Goal: Information Seeking & Learning: Find specific fact

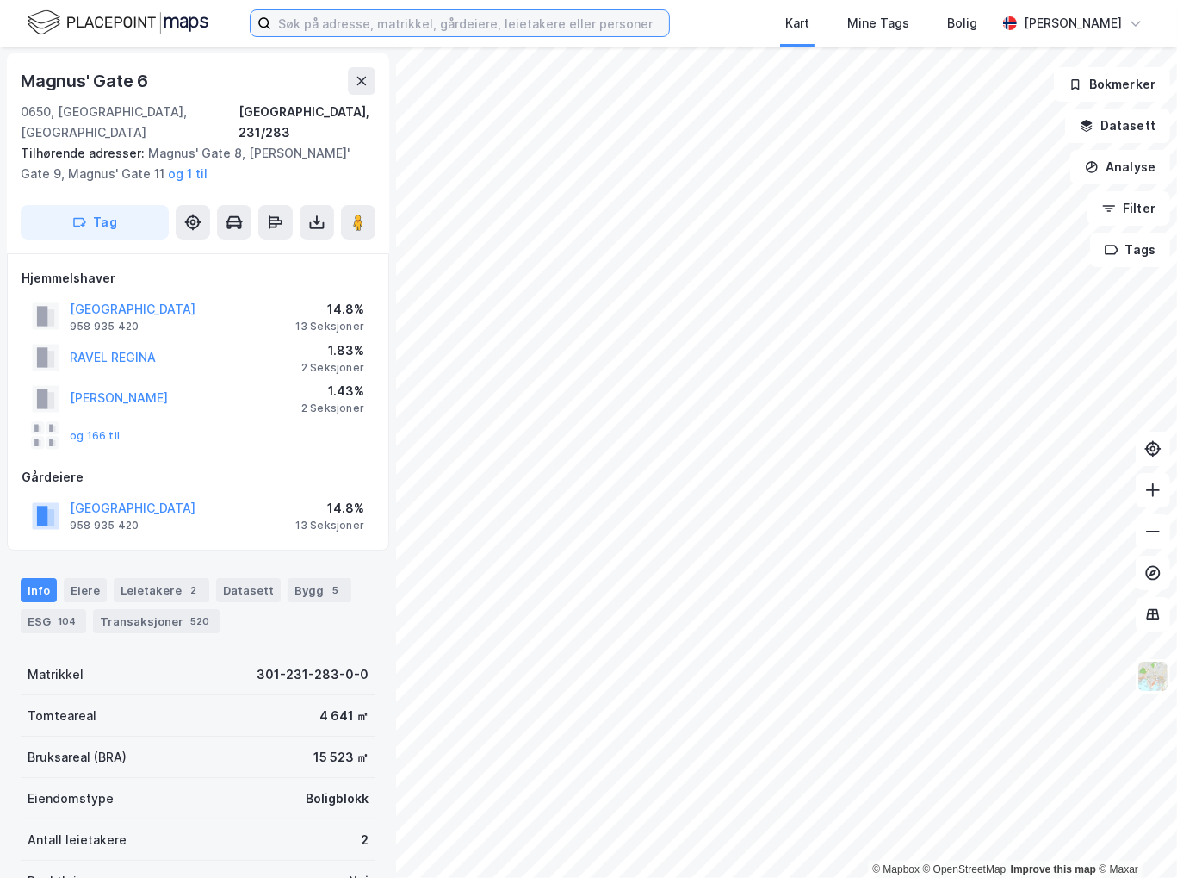
click at [393, 22] on input at bounding box center [470, 23] width 398 height 26
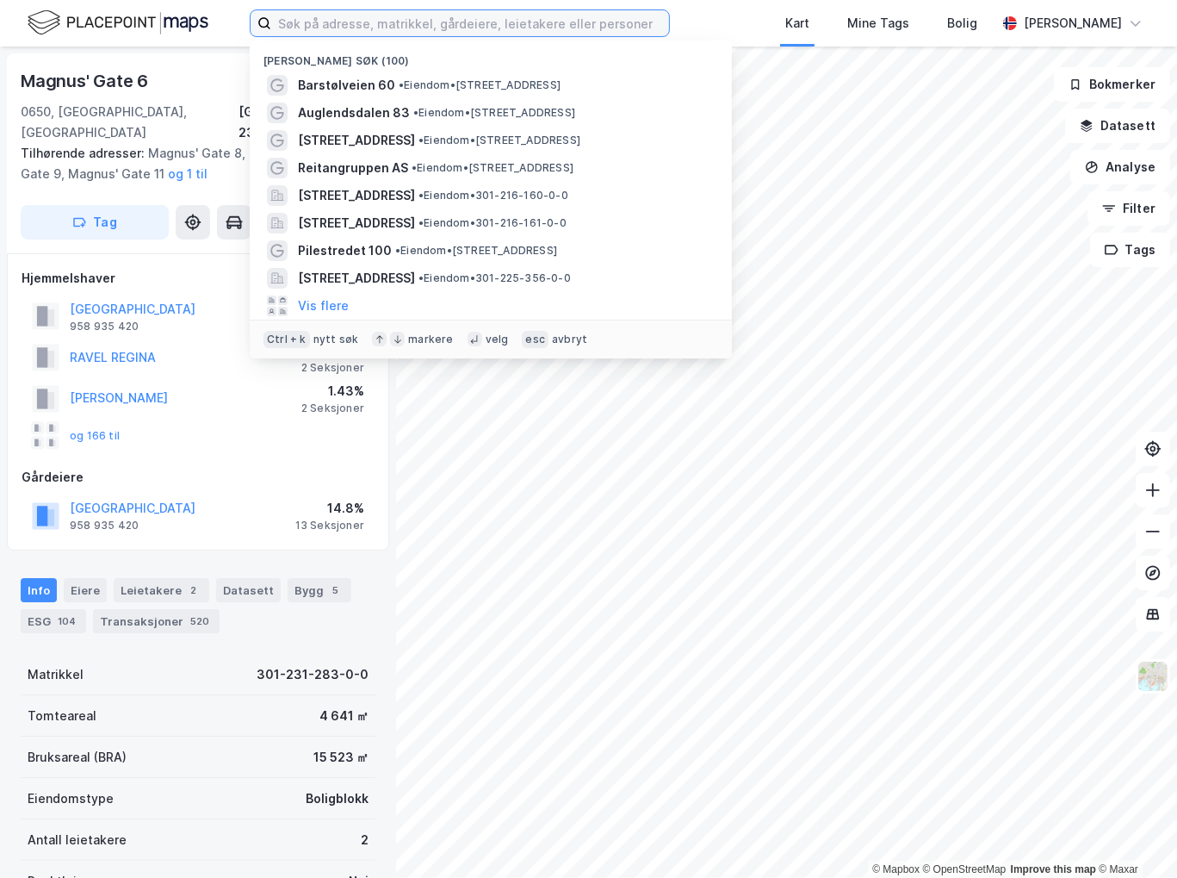
paste input "Eilert Sundts gate 27"
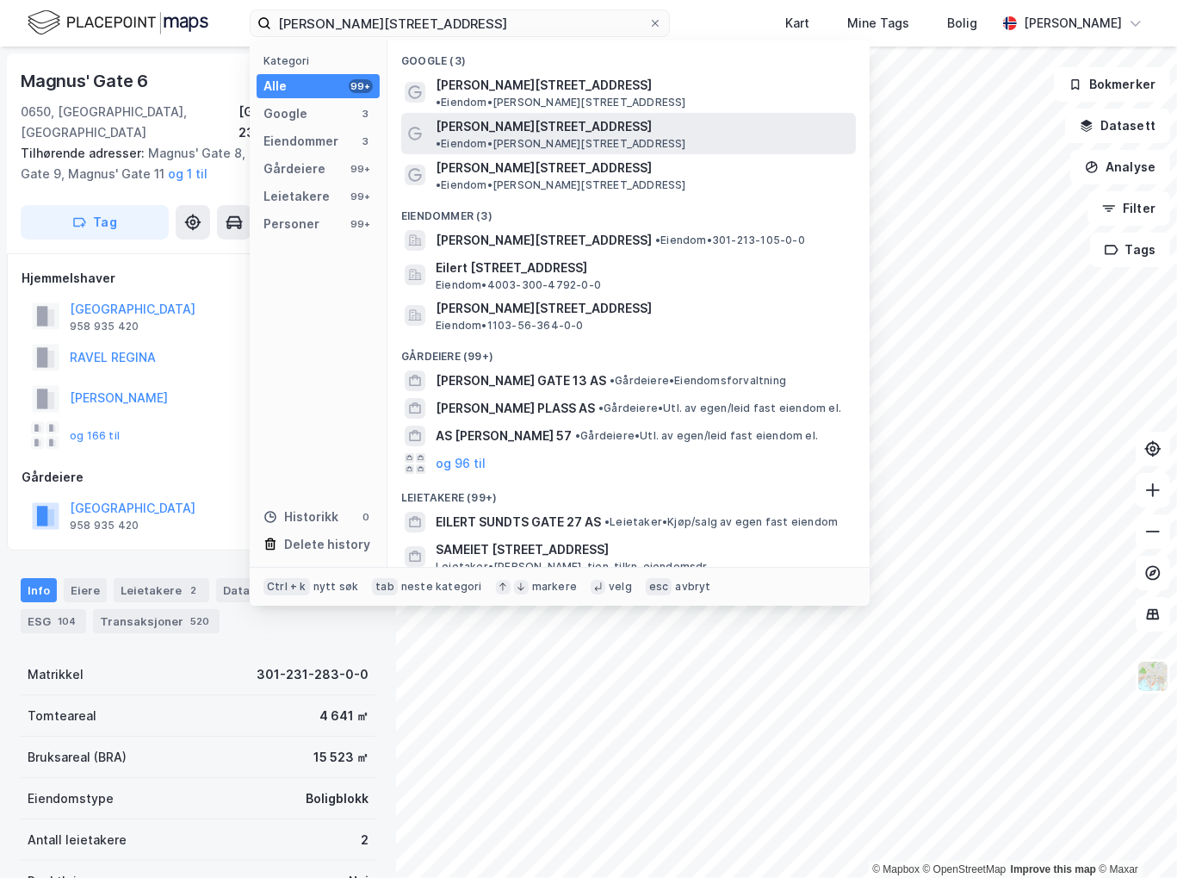
click at [518, 119] on span "Eilert Sundts gate 27" at bounding box center [544, 126] width 216 height 21
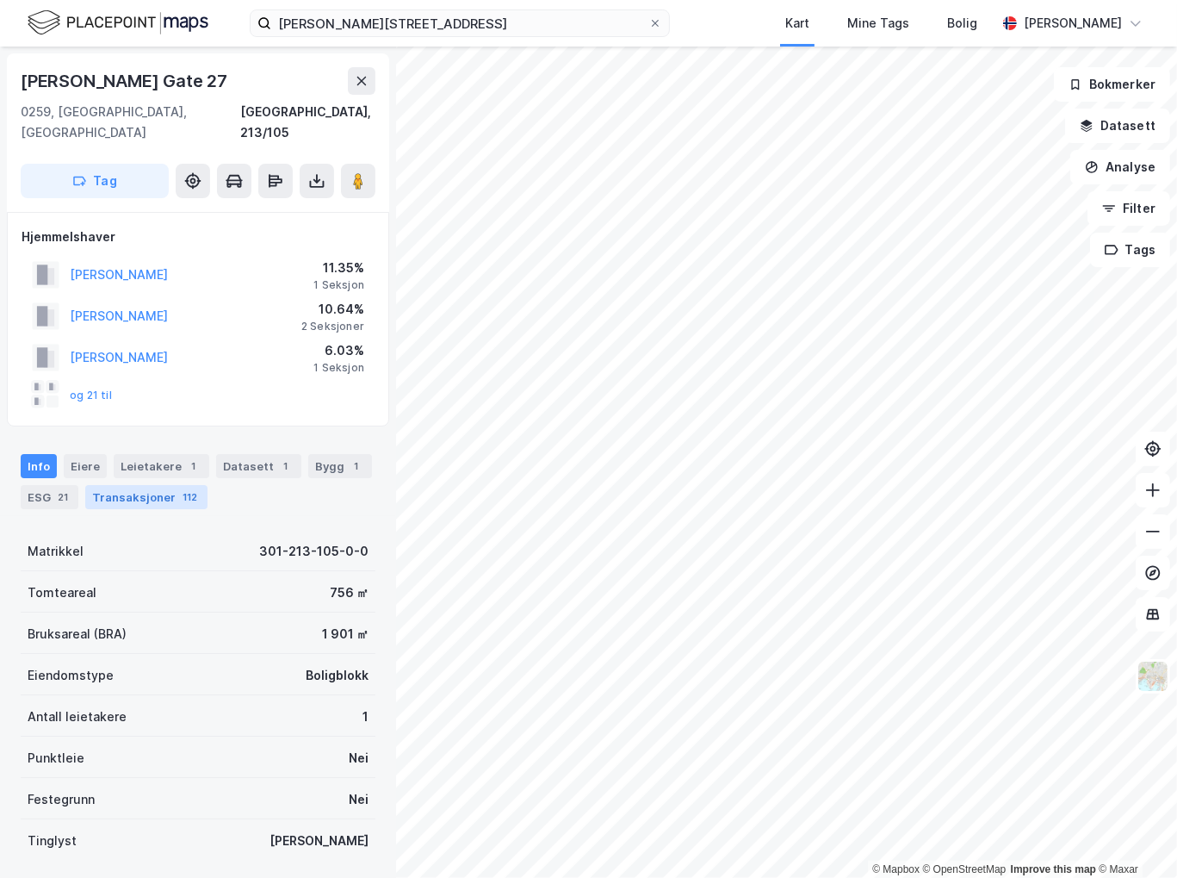
click at [100, 485] on div "Transaksjoner 112" at bounding box center [146, 497] width 122 height 24
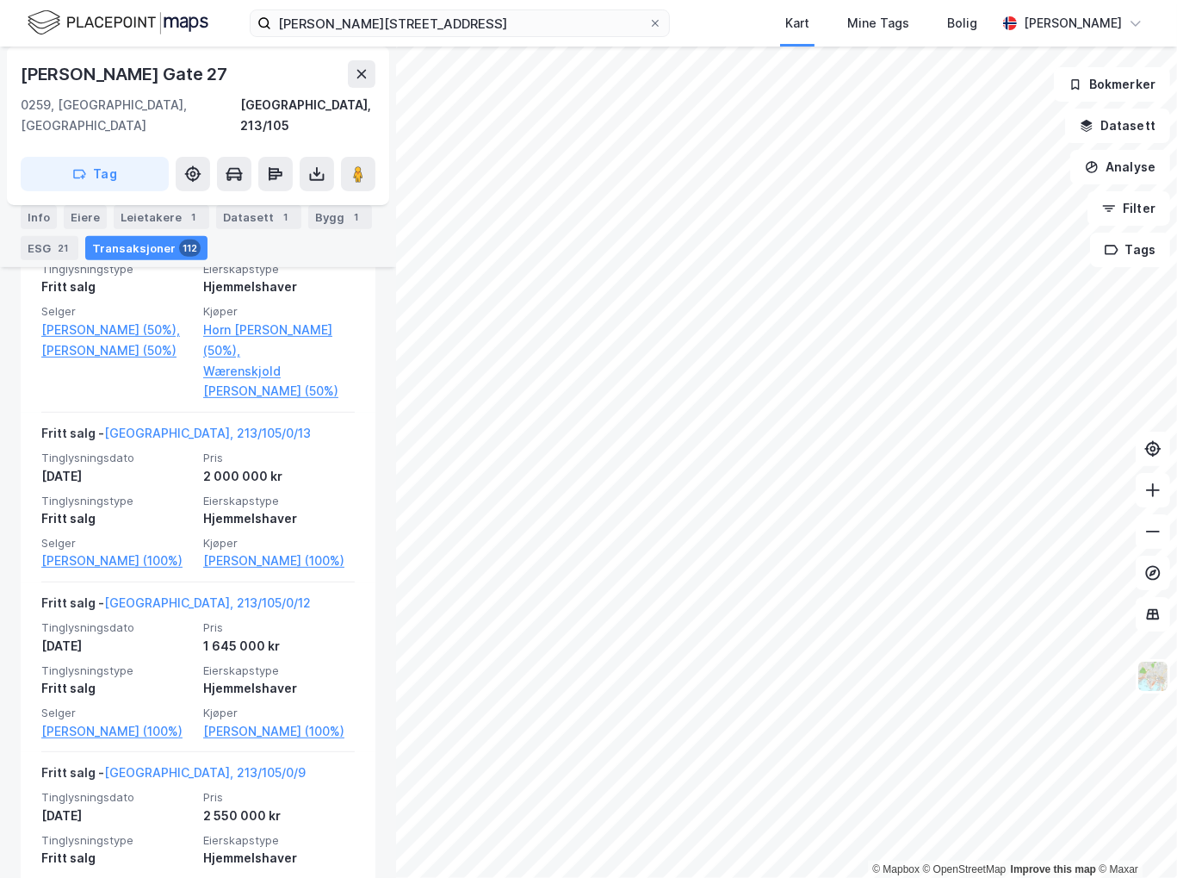
scroll to position [6803, 0]
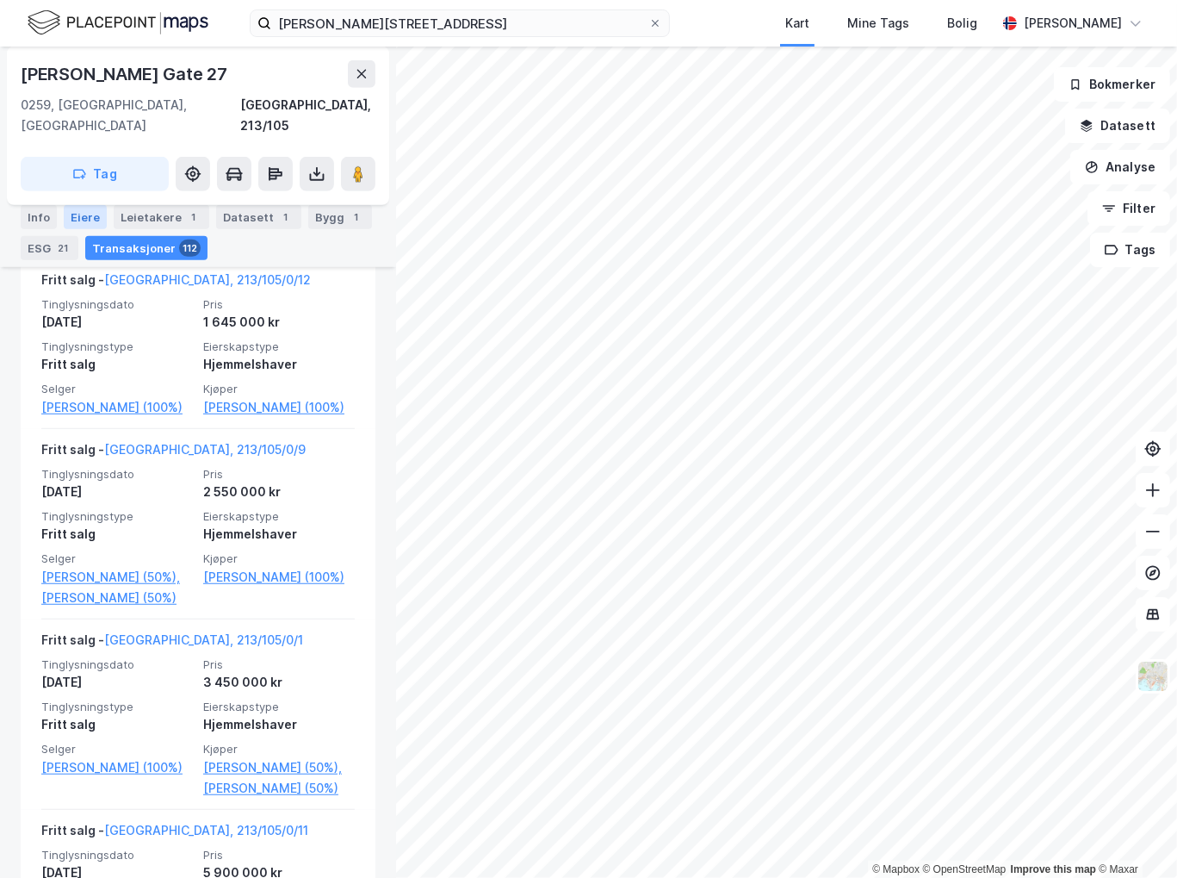
click at [83, 215] on div "Eiere" at bounding box center [85, 217] width 43 height 24
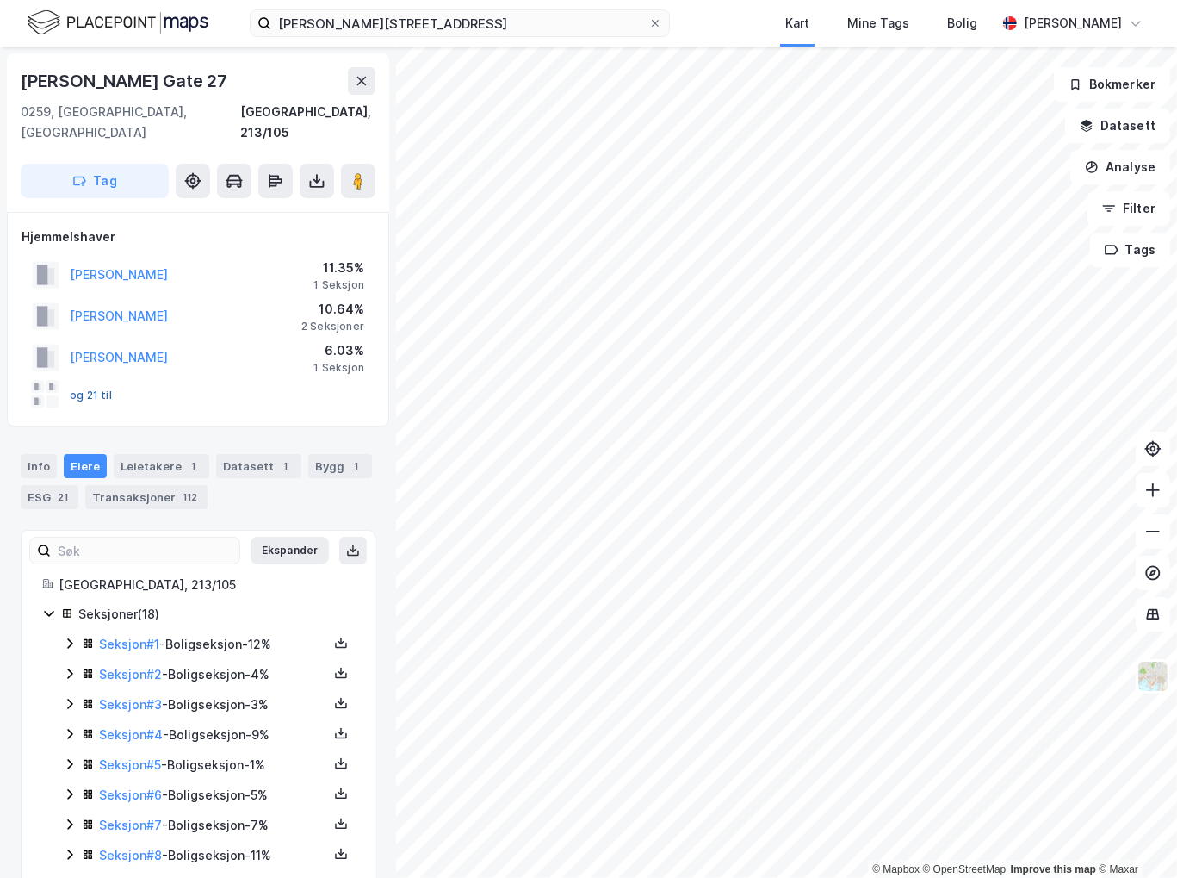
click at [0, 0] on button "og 21 til" at bounding box center [0, 0] width 0 height 0
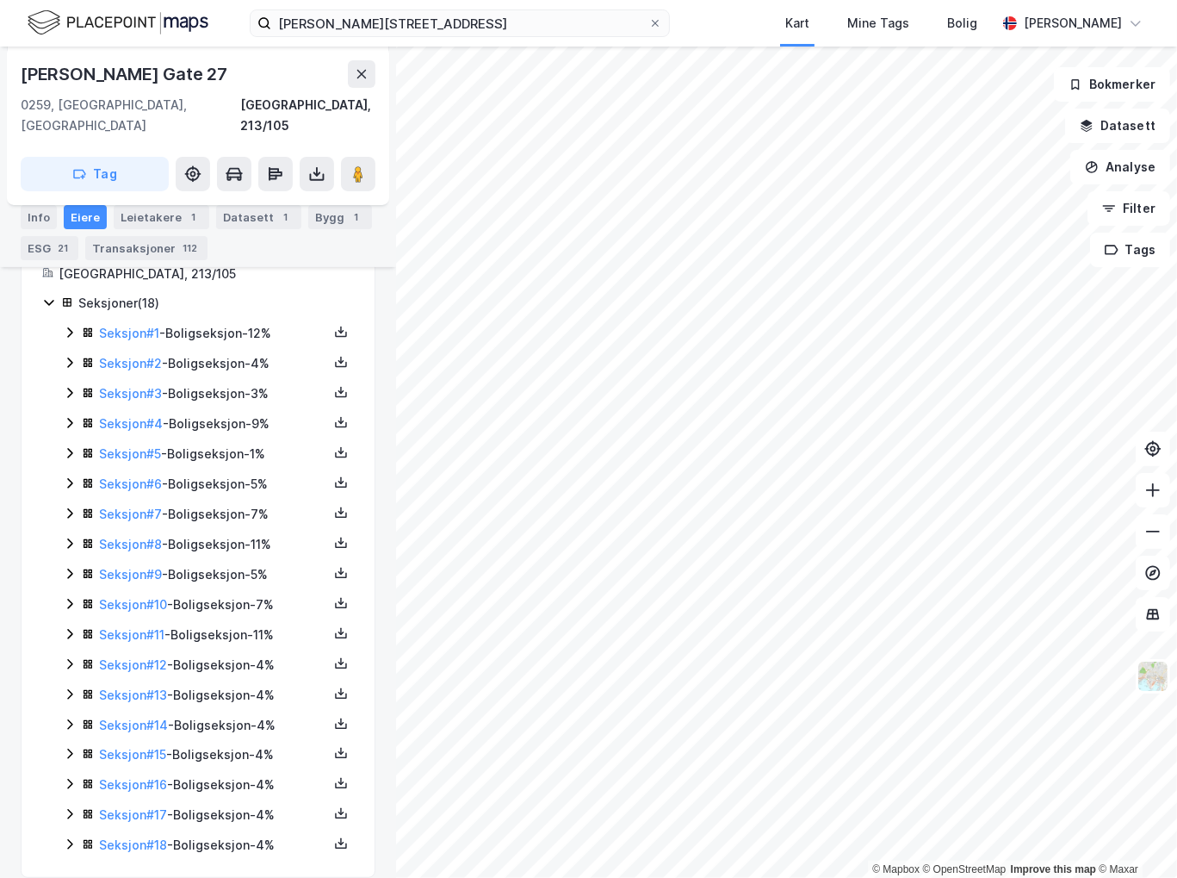
scroll to position [313, 0]
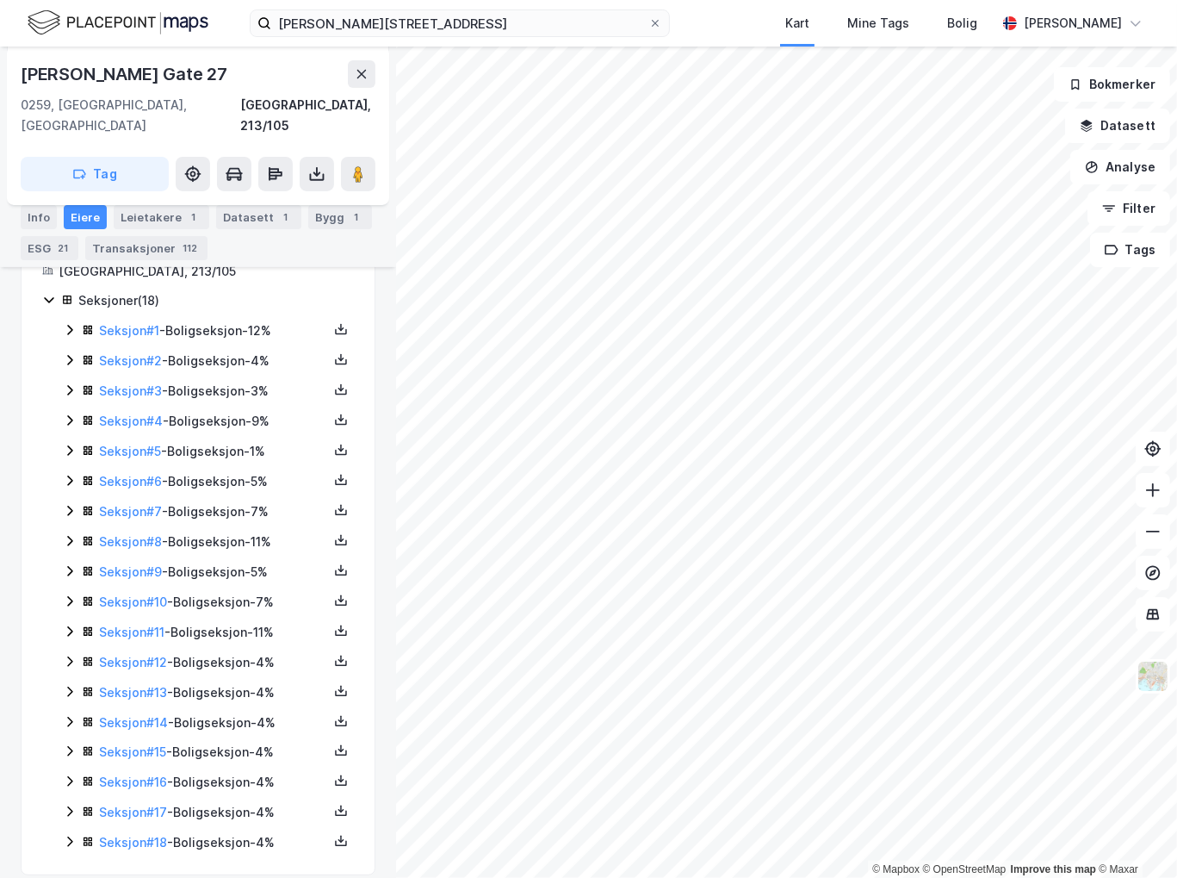
click at [64, 834] on icon at bounding box center [70, 841] width 14 height 14
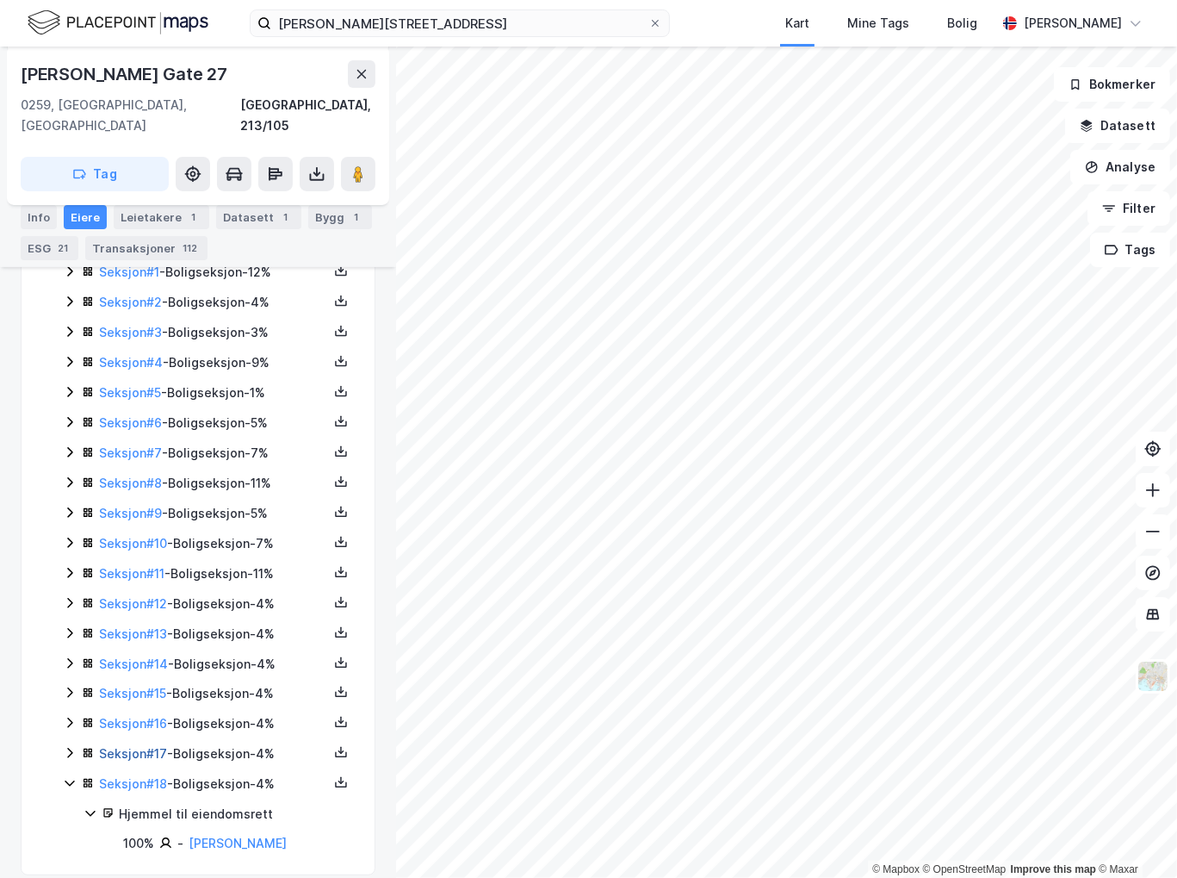
click at [120, 746] on link "Seksjon # 17" at bounding box center [133, 753] width 68 height 15
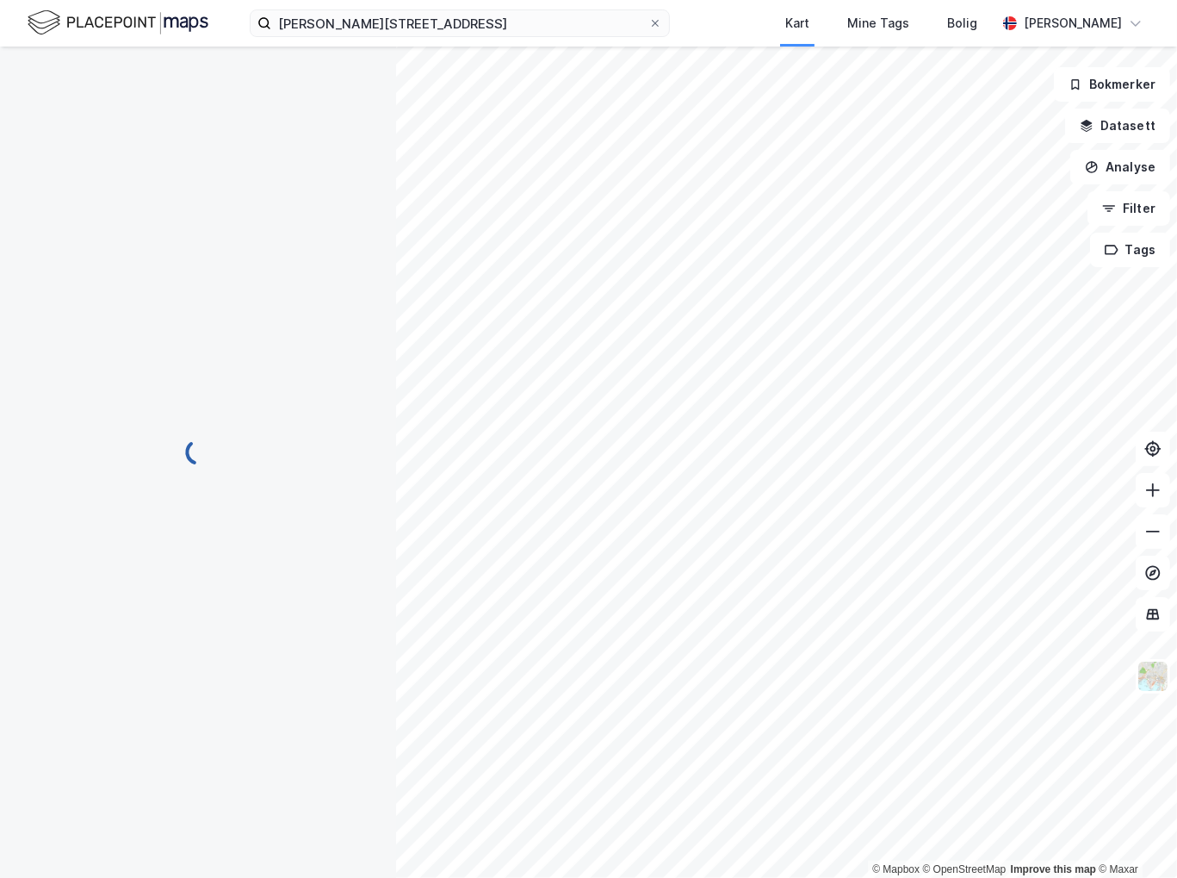
scroll to position [55, 0]
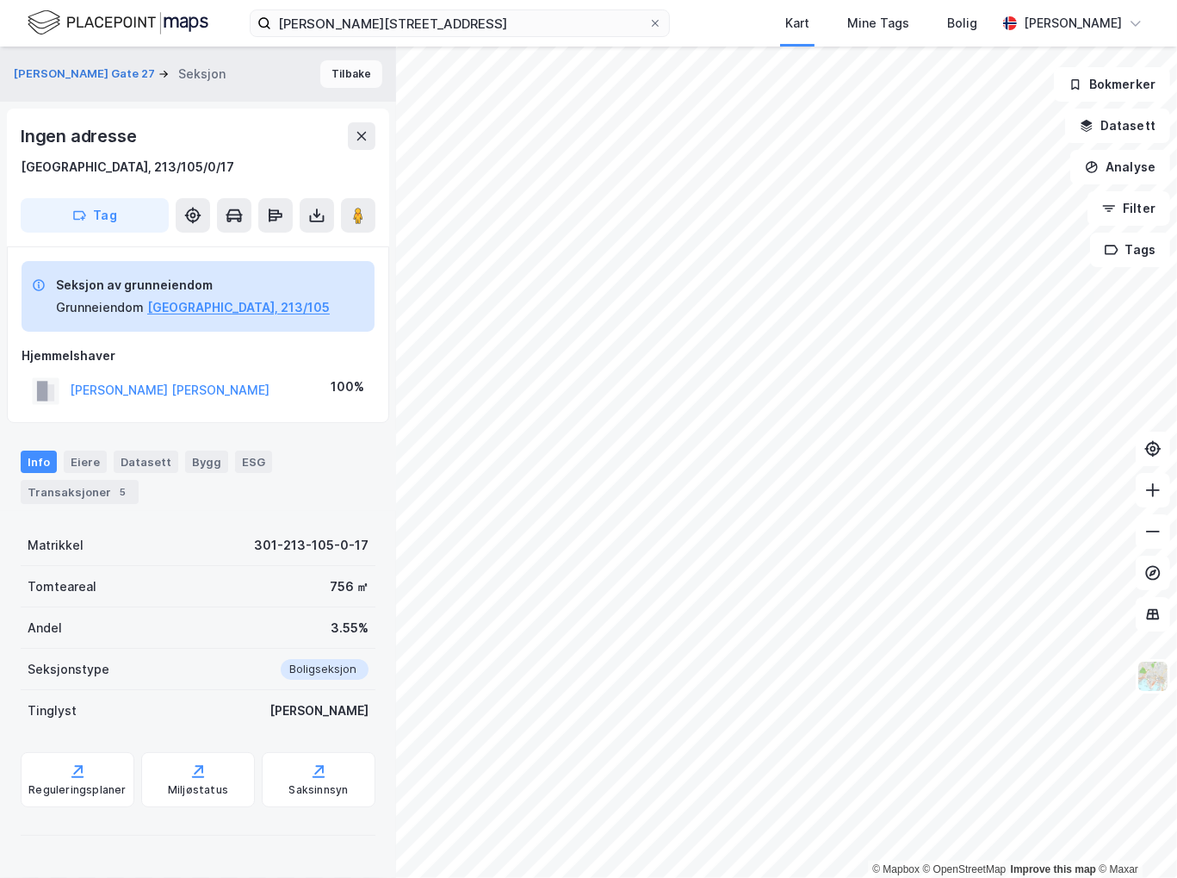
click at [324, 76] on button "Tilbake" at bounding box center [351, 74] width 62 height 28
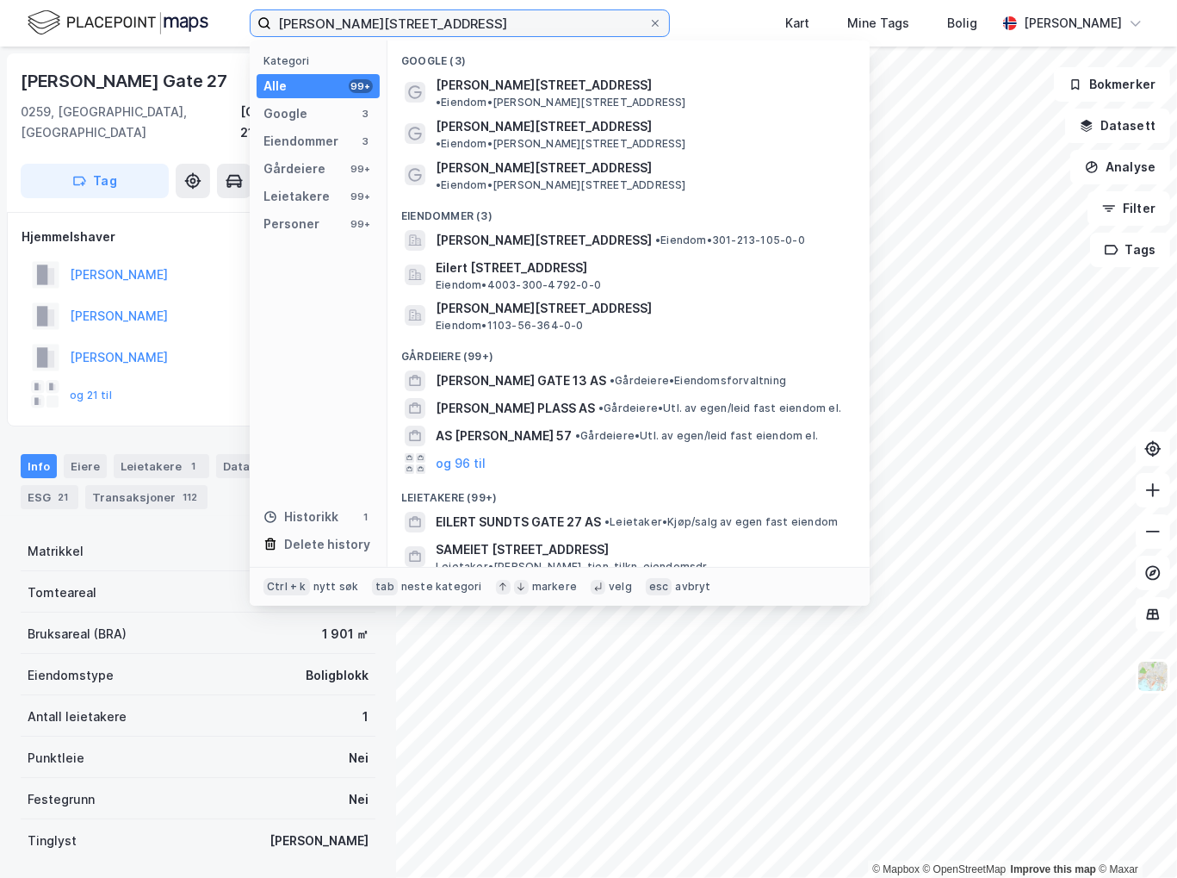
drag, startPoint x: 417, startPoint y: 17, endPoint x: 210, endPoint y: 25, distance: 206.8
click at [210, 25] on div "Eilert Sundts gate 27 Kategori Alle 99+ Google 3 Eiendommer 3 Gårdeiere 99+ Lei…" at bounding box center [588, 23] width 1177 height 47
paste input "Løvenskiolds gate 14"
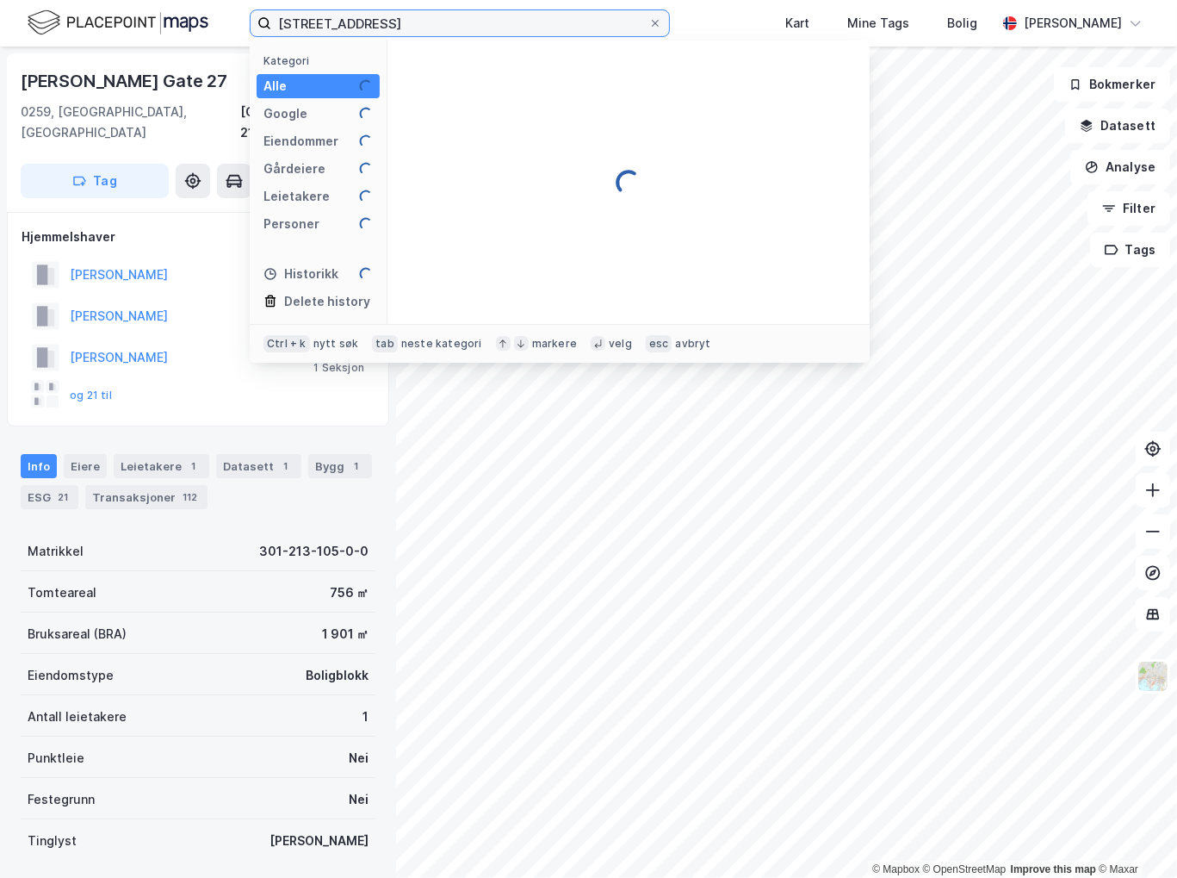
type input "Løvenskiolds gate 14"
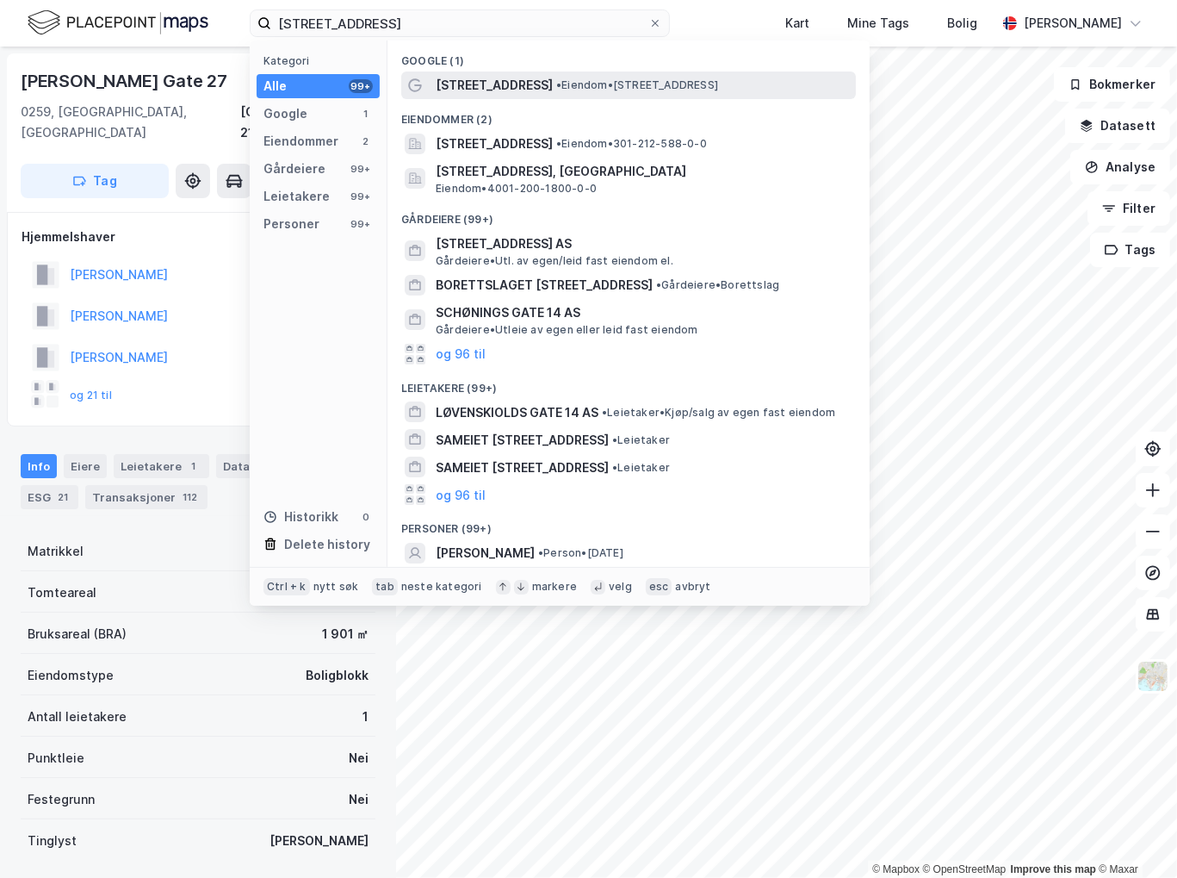
click at [550, 75] on span "Løvenskiolds gate 14" at bounding box center [494, 85] width 117 height 21
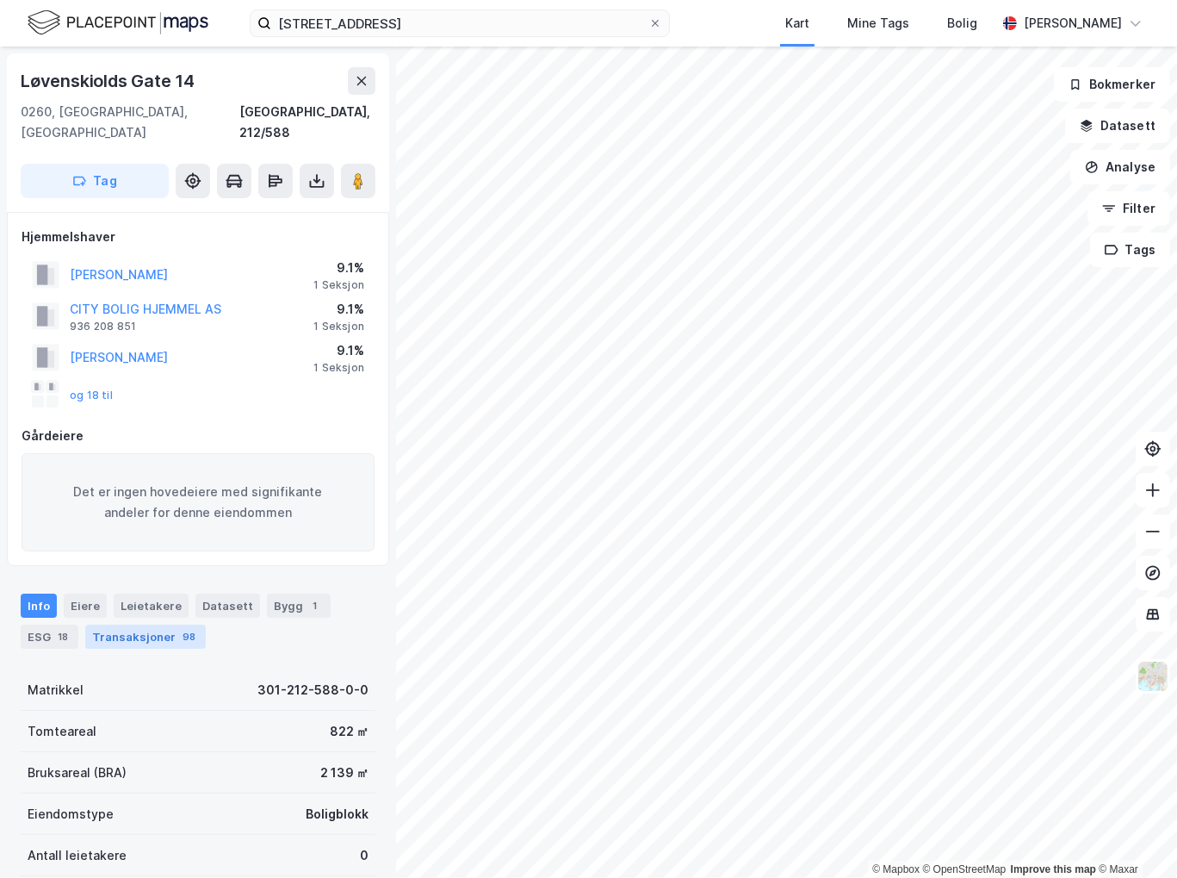
click at [148, 624] on div "Transaksjoner 98" at bounding box center [145, 636] width 121 height 24
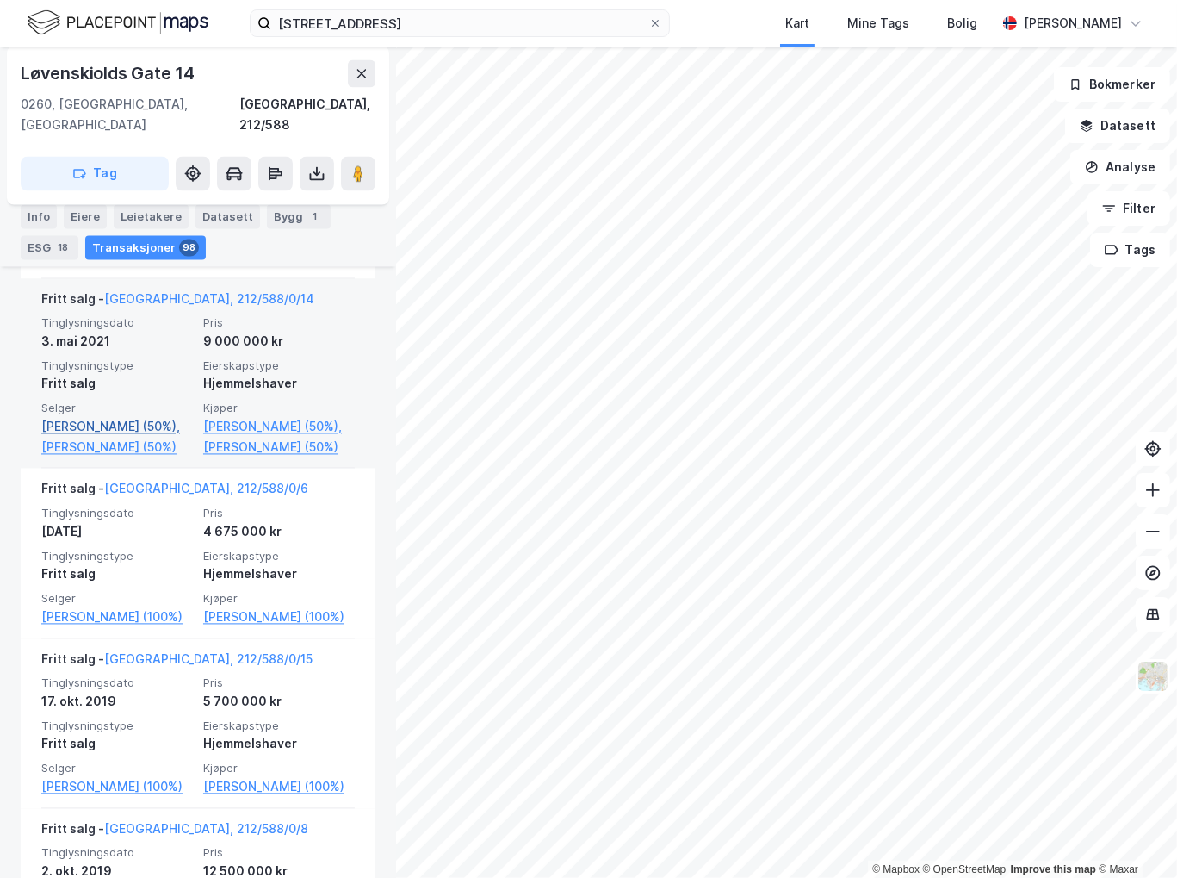
scroll to position [3107, 0]
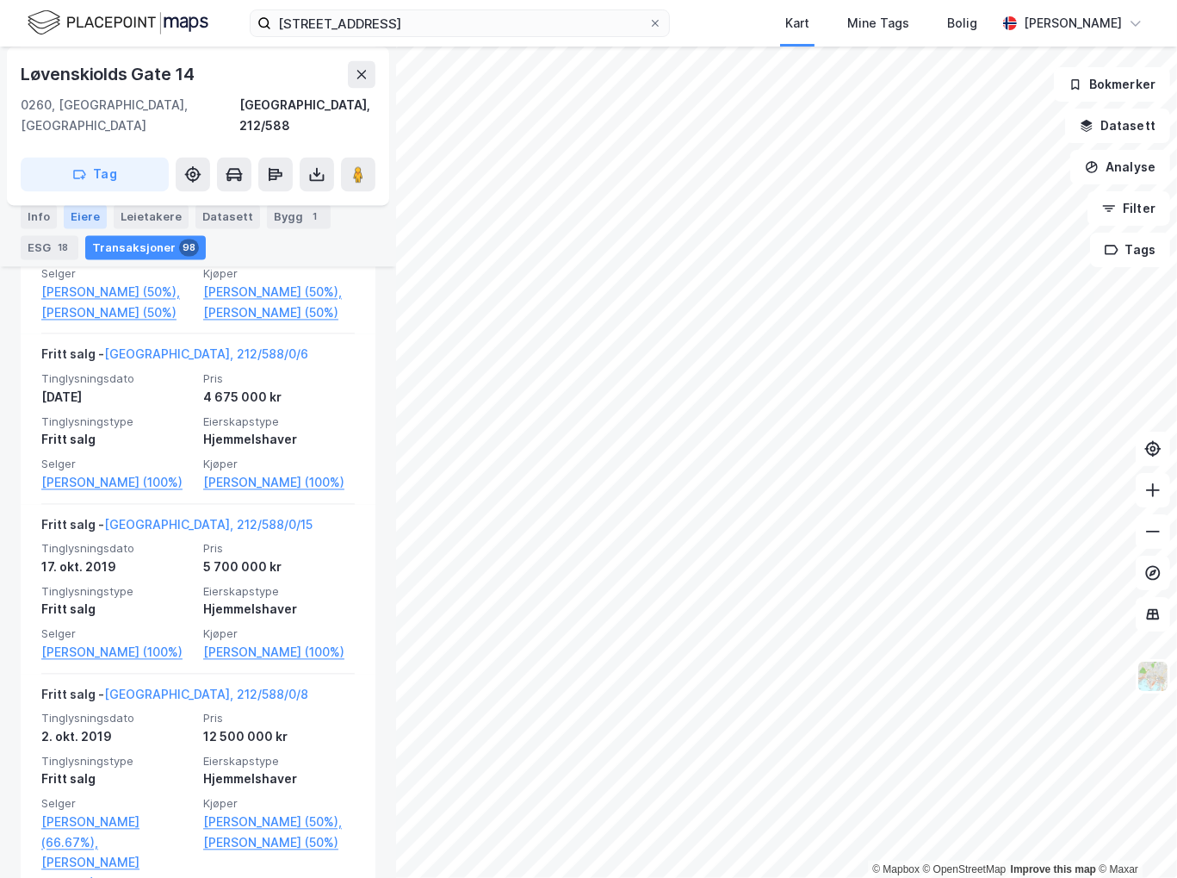
click at [76, 220] on div "Eiere" at bounding box center [85, 217] width 43 height 24
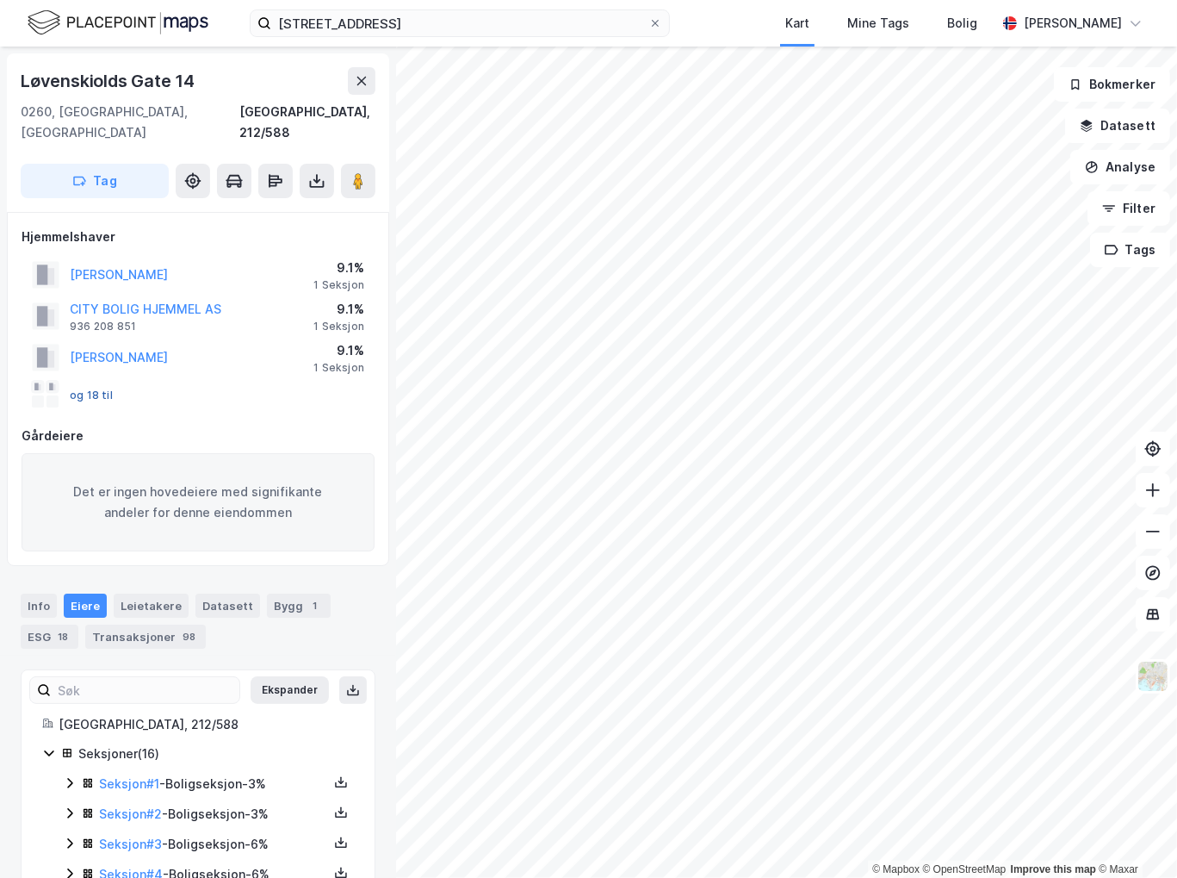
click at [0, 0] on button "og 18 til" at bounding box center [0, 0] width 0 height 0
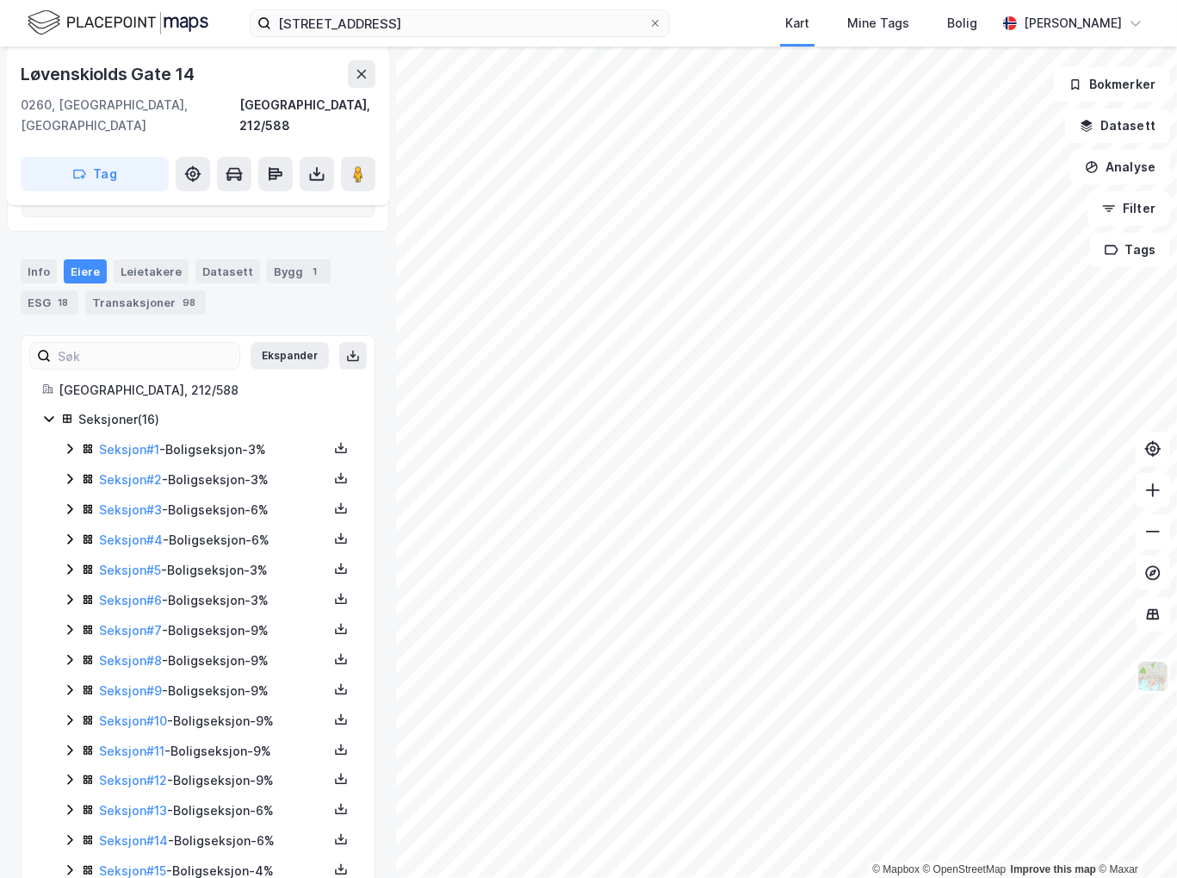
click at [66, 442] on icon at bounding box center [70, 449] width 14 height 14
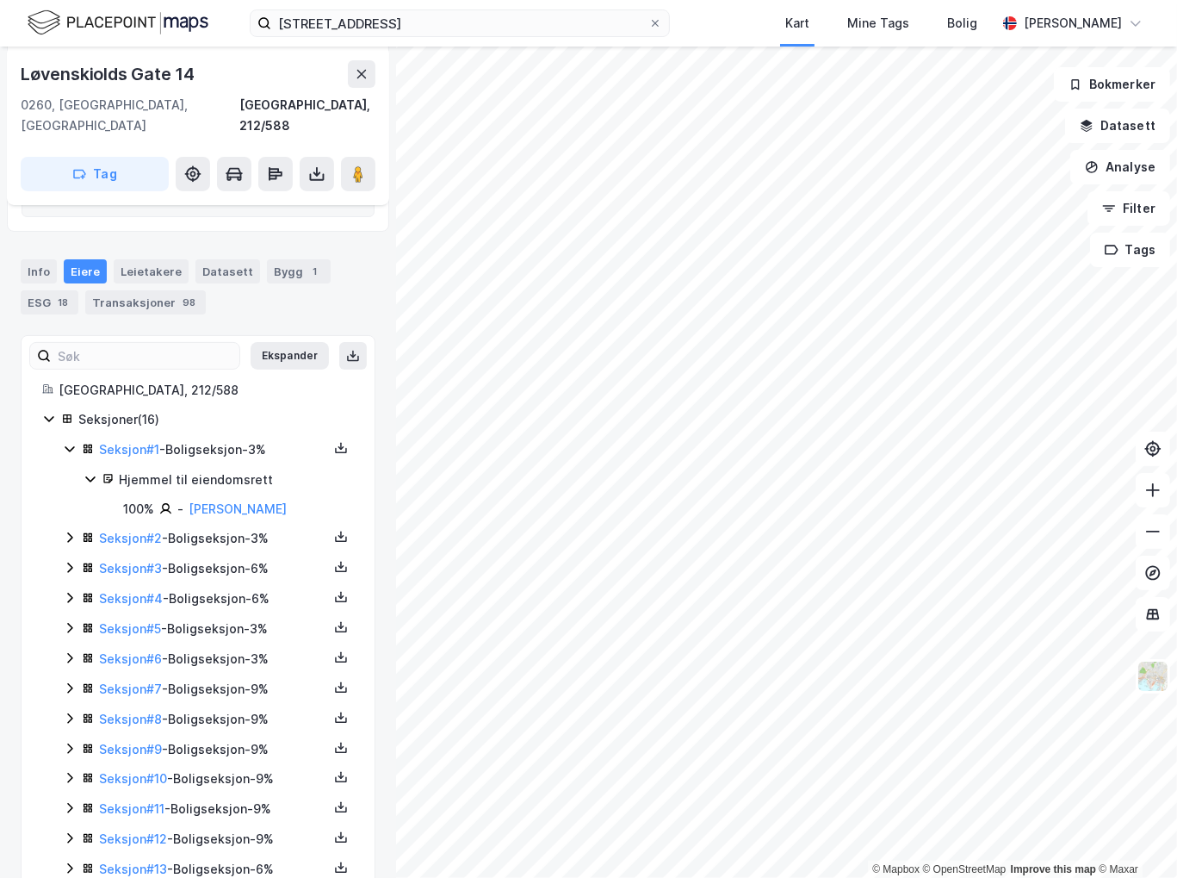
click at [72, 530] on icon at bounding box center [70, 537] width 14 height 14
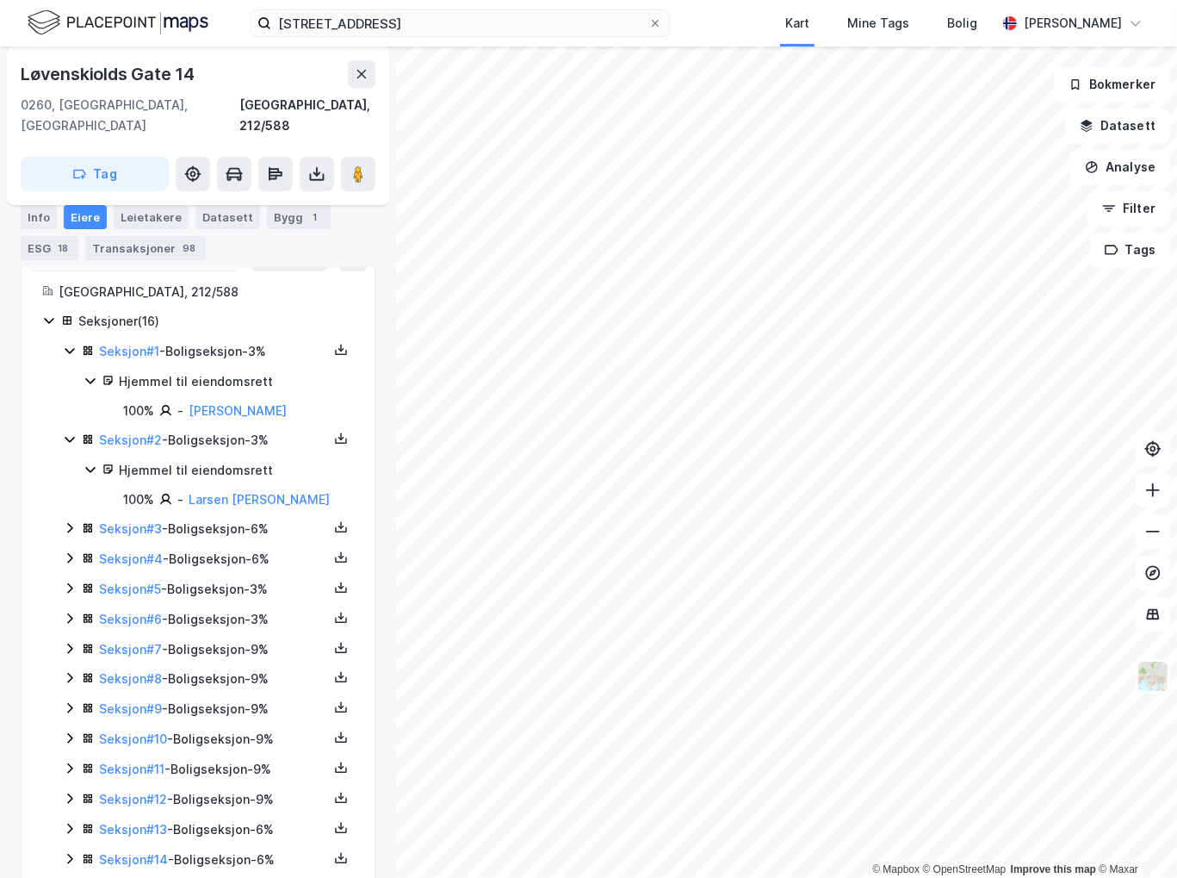
scroll to position [509, 0]
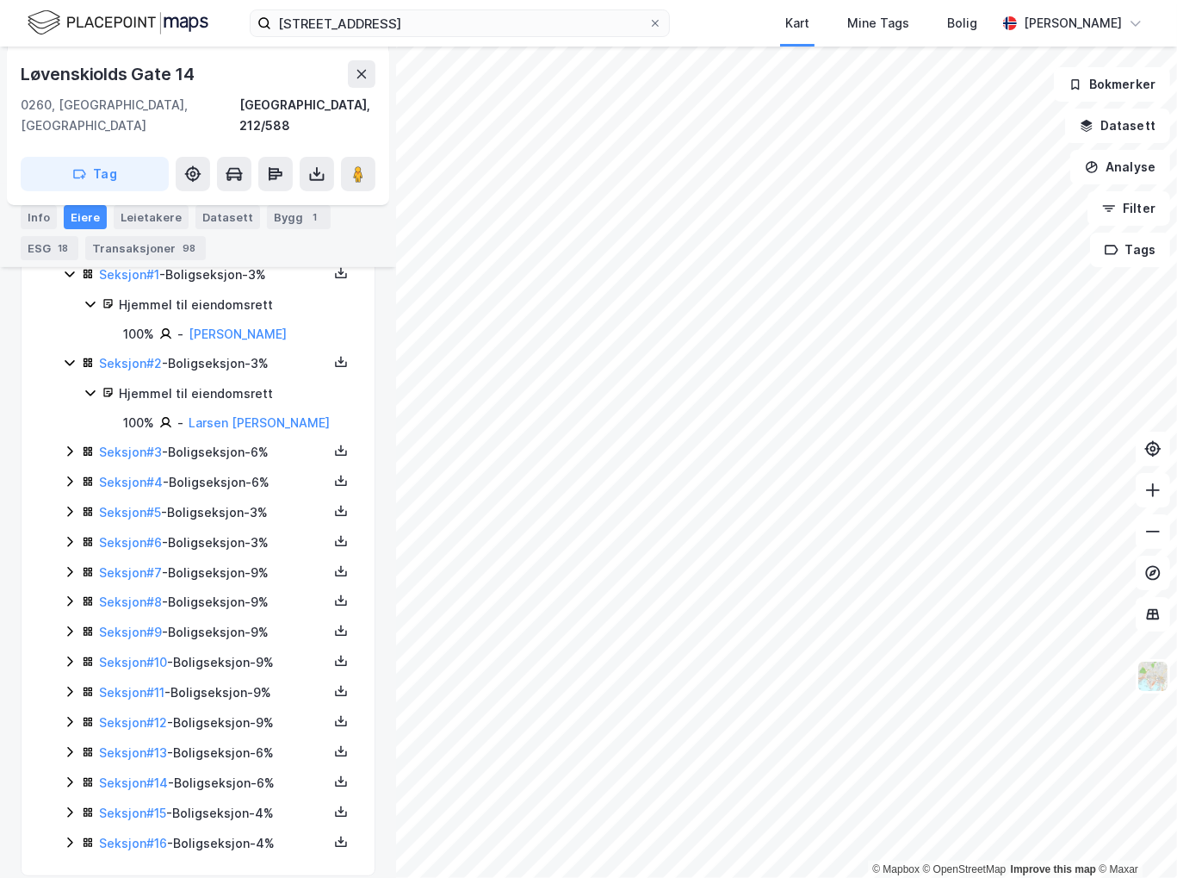
click at [67, 505] on icon at bounding box center [70, 512] width 14 height 14
click at [70, 474] on icon at bounding box center [70, 481] width 14 height 14
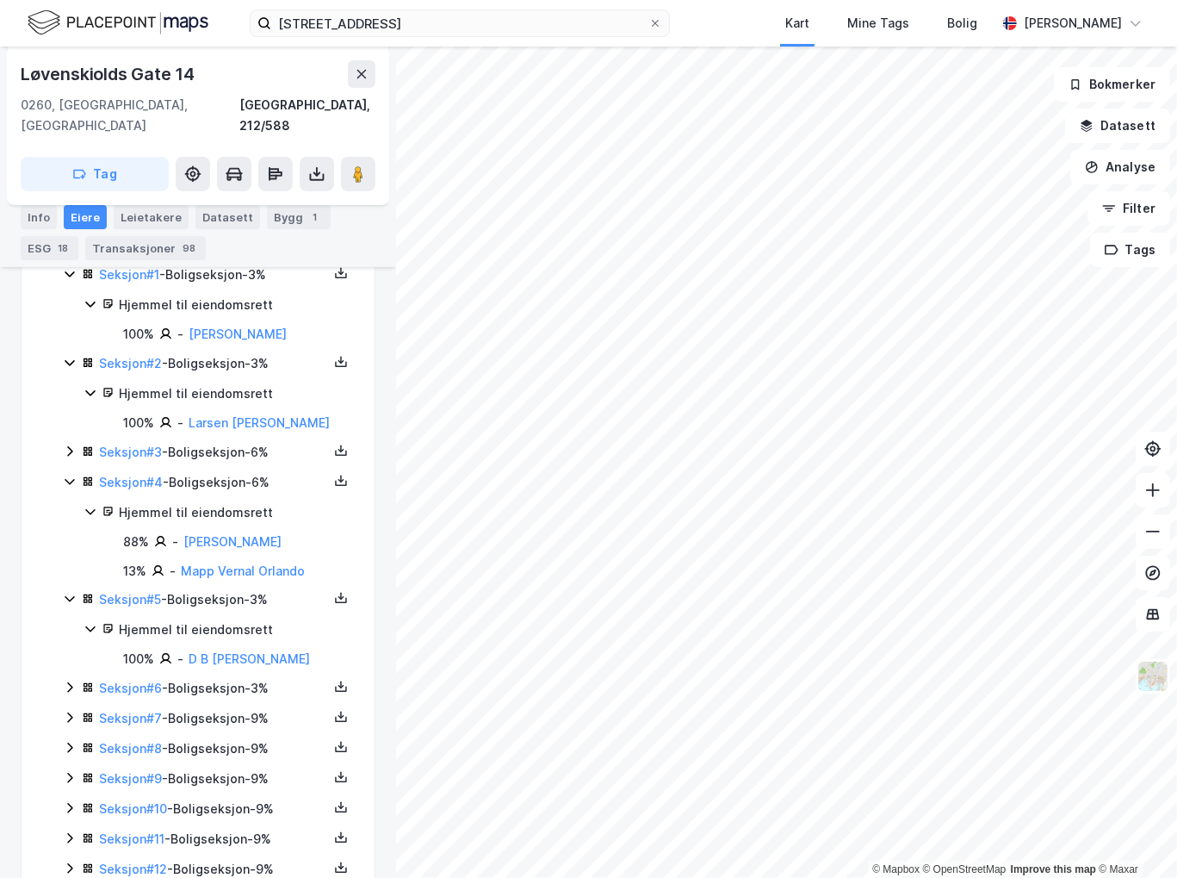
click at [65, 444] on icon at bounding box center [70, 451] width 14 height 14
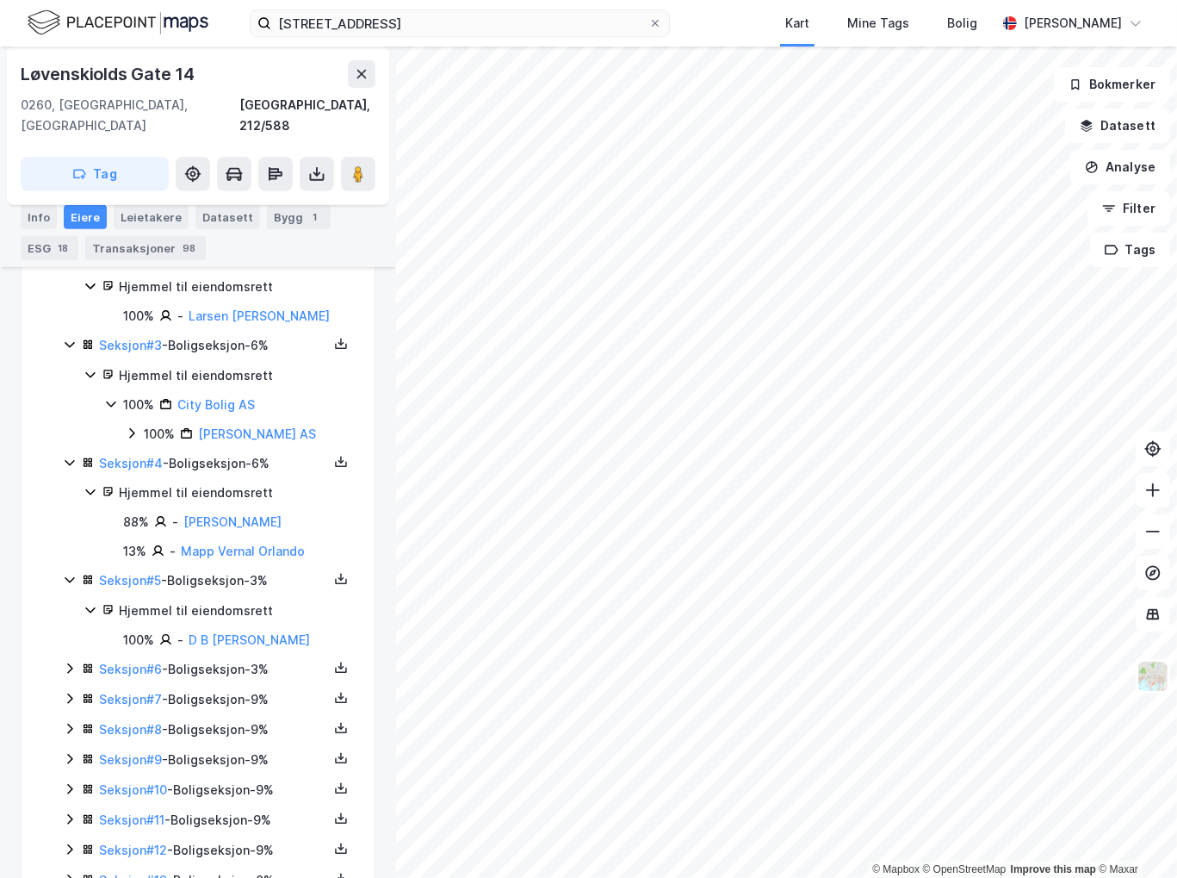
scroll to position [572, 0]
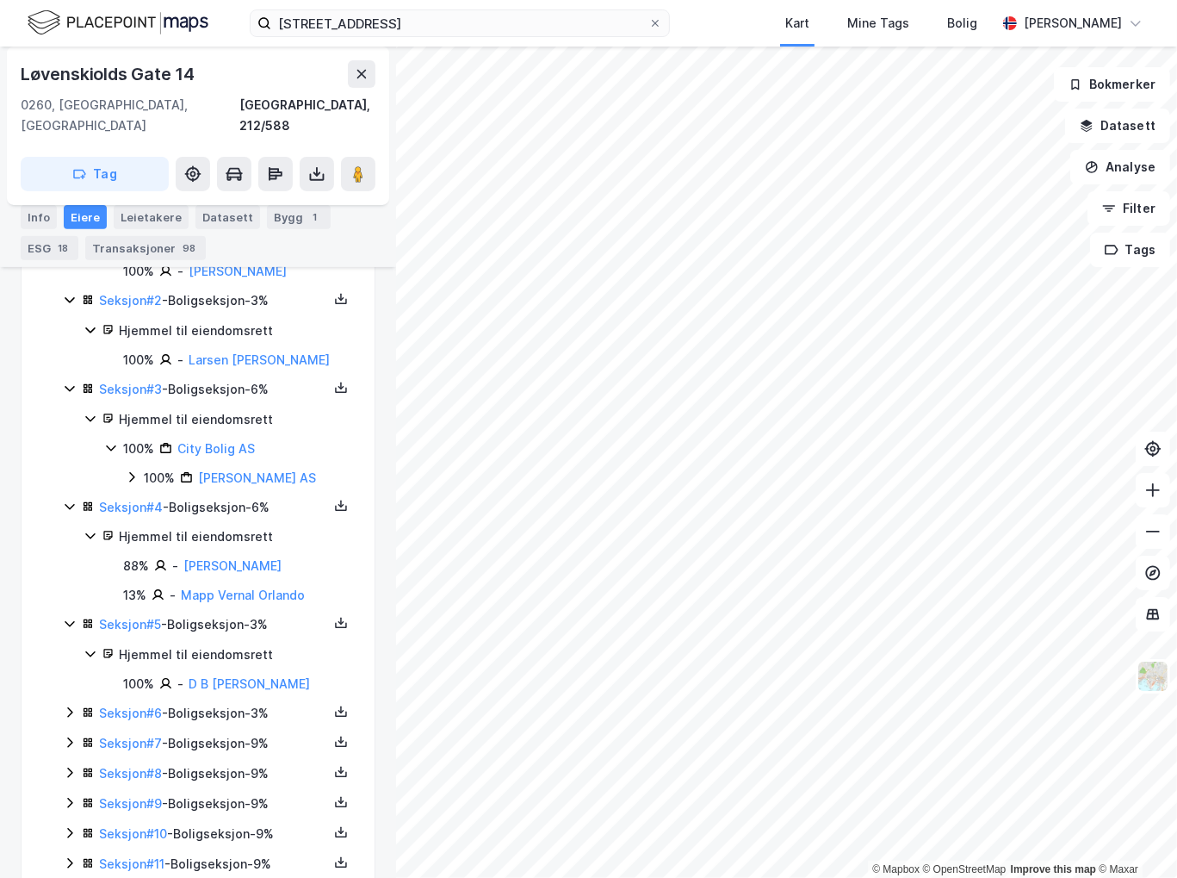
click at [69, 705] on icon at bounding box center [70, 712] width 14 height 14
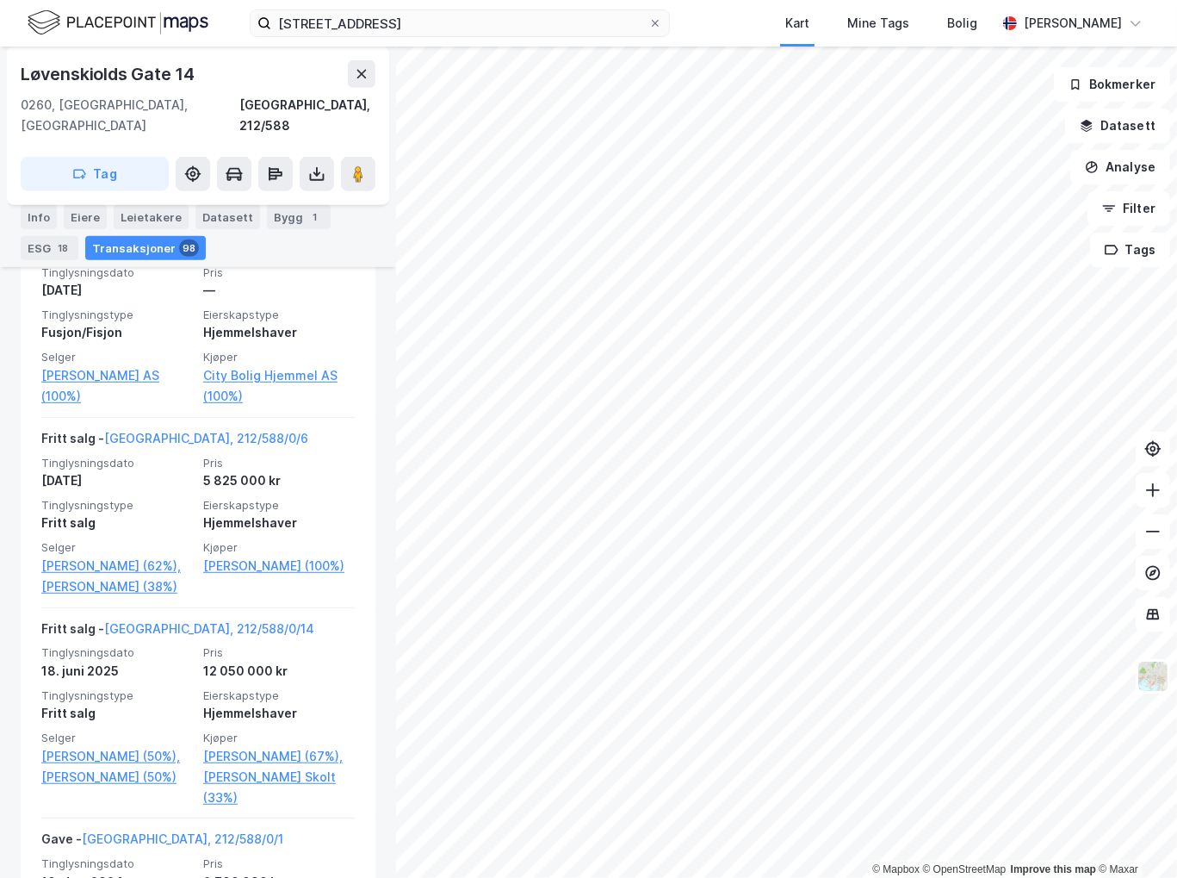
scroll to position [744, 0]
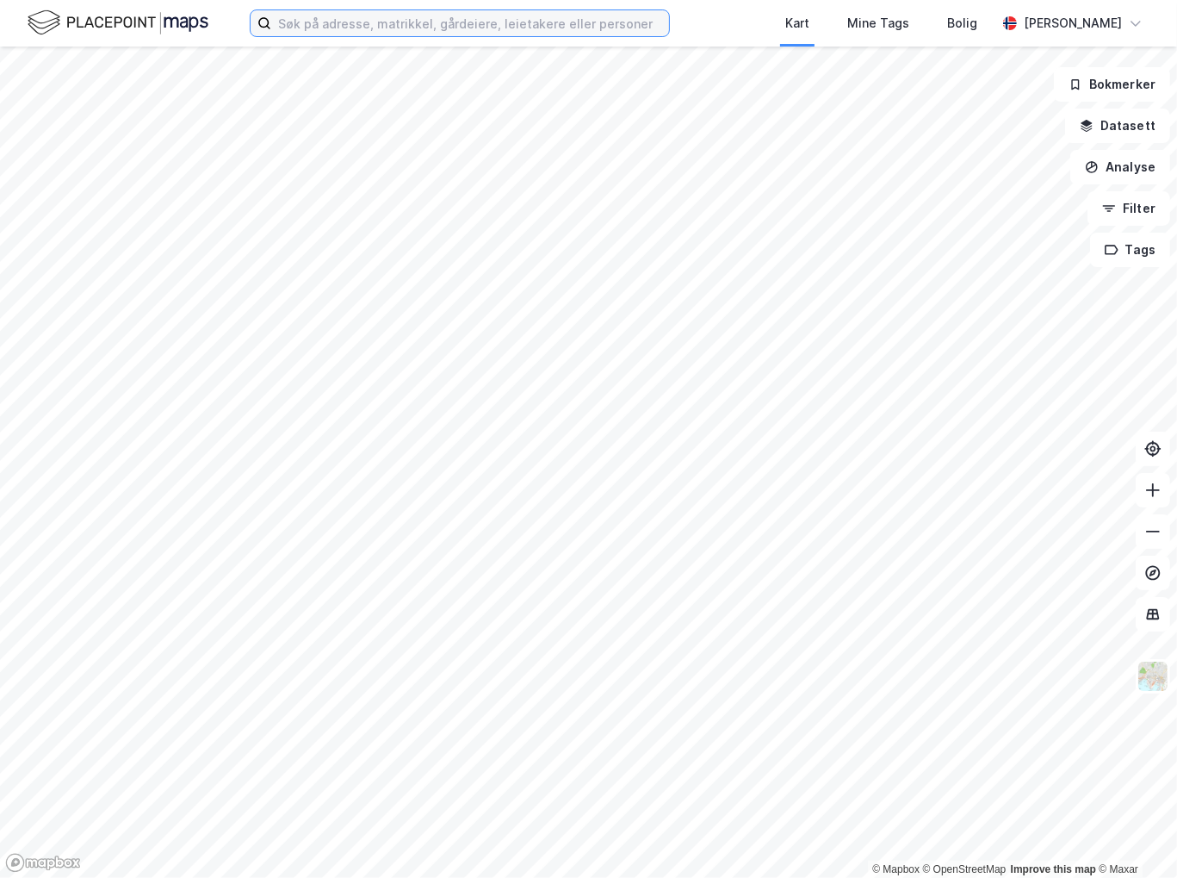
click at [445, 22] on input at bounding box center [470, 23] width 398 height 26
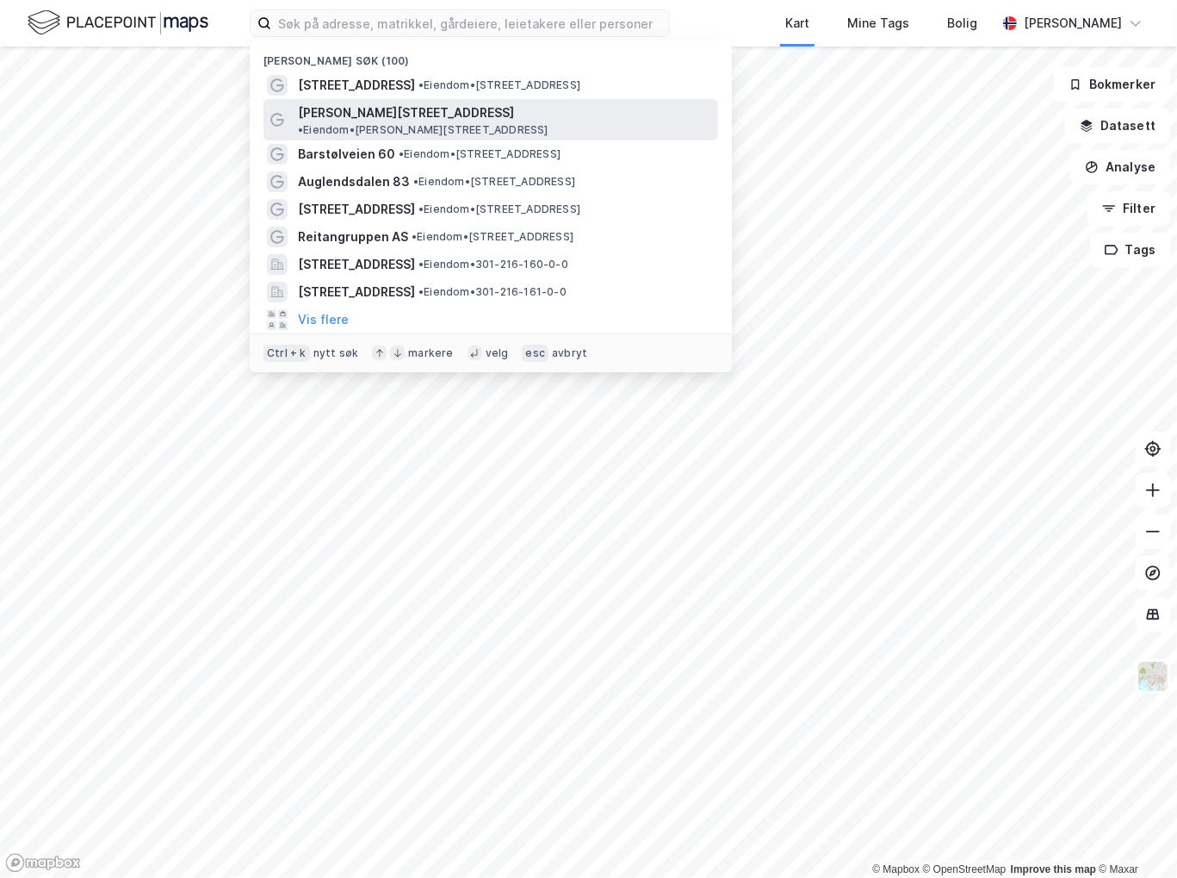
click at [303, 123] on span "•" at bounding box center [300, 129] width 5 height 13
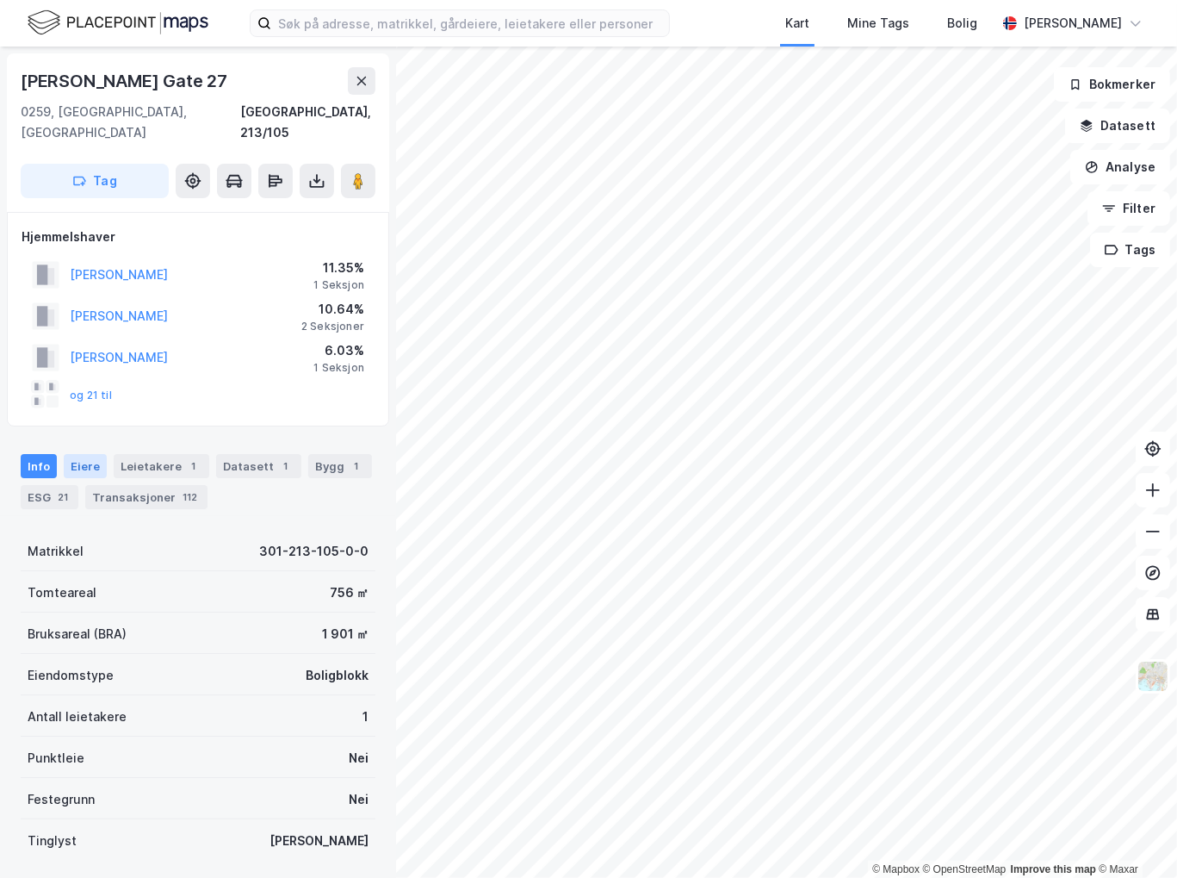
click at [74, 454] on div "Eiere" at bounding box center [85, 466] width 43 height 24
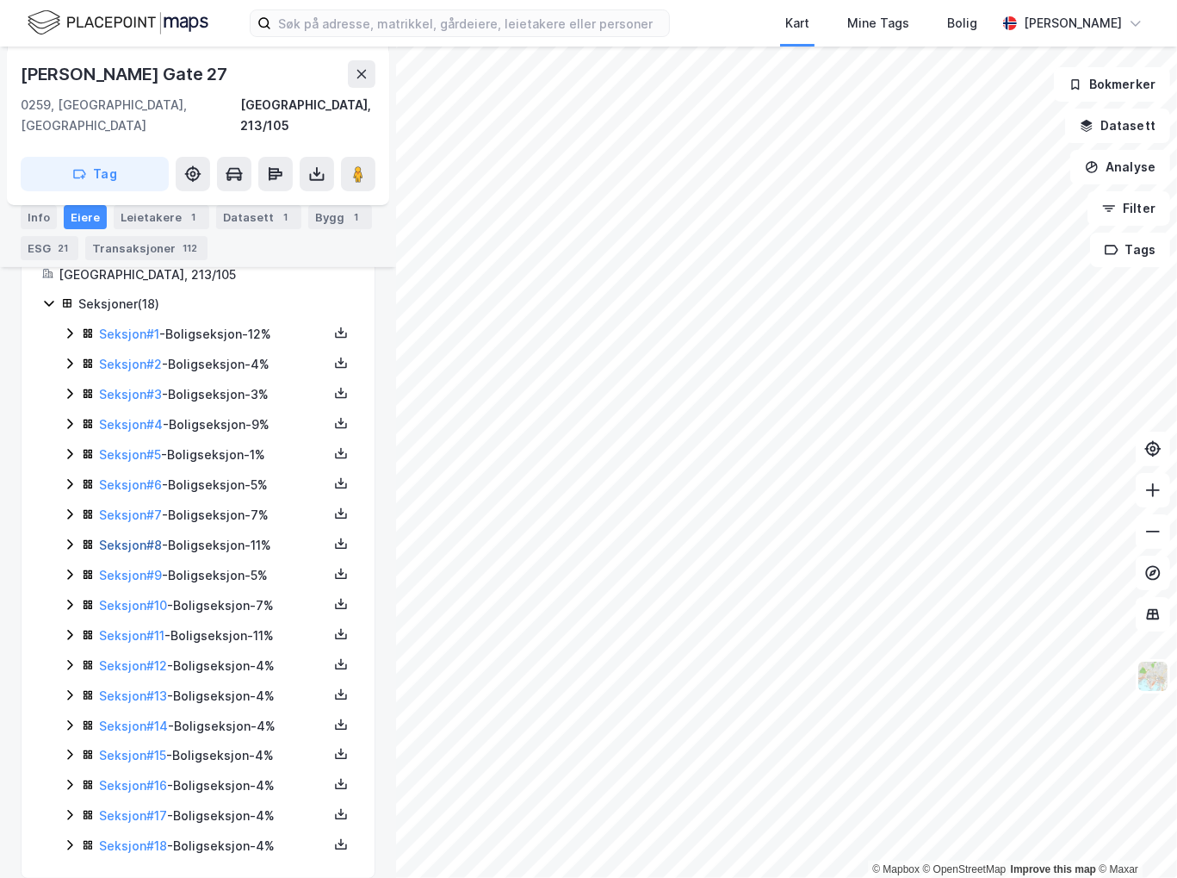
scroll to position [313, 0]
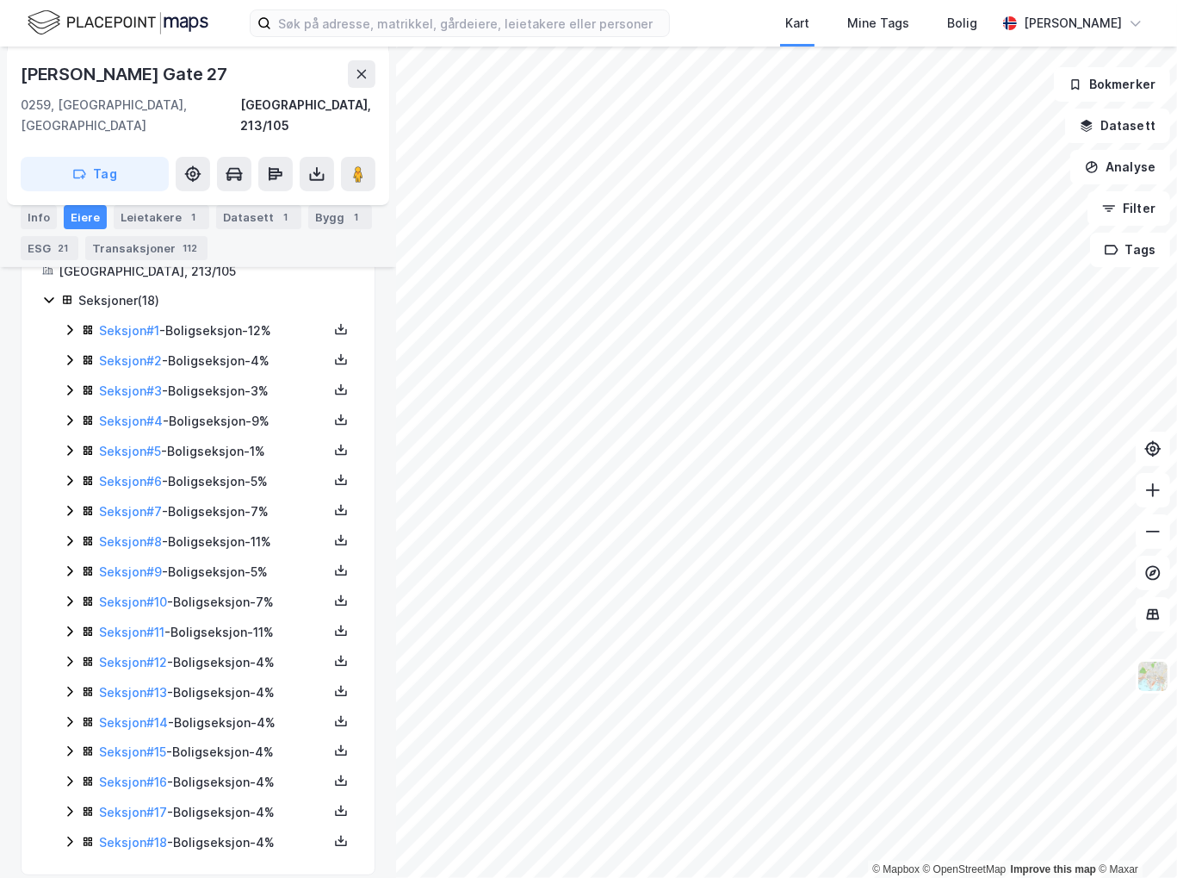
click at [69, 323] on icon at bounding box center [70, 330] width 14 height 14
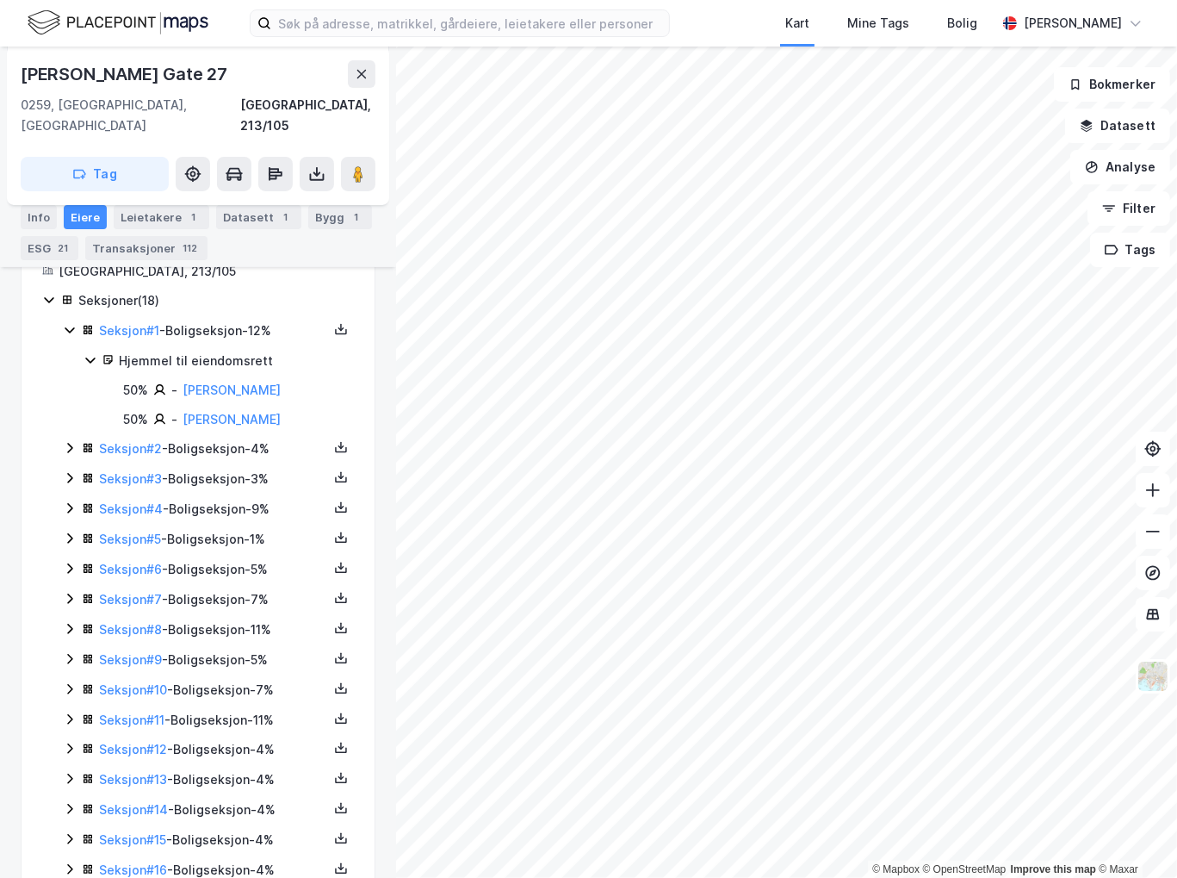
click at [67, 441] on icon at bounding box center [70, 448] width 14 height 14
click at [68, 530] on icon at bounding box center [70, 537] width 14 height 14
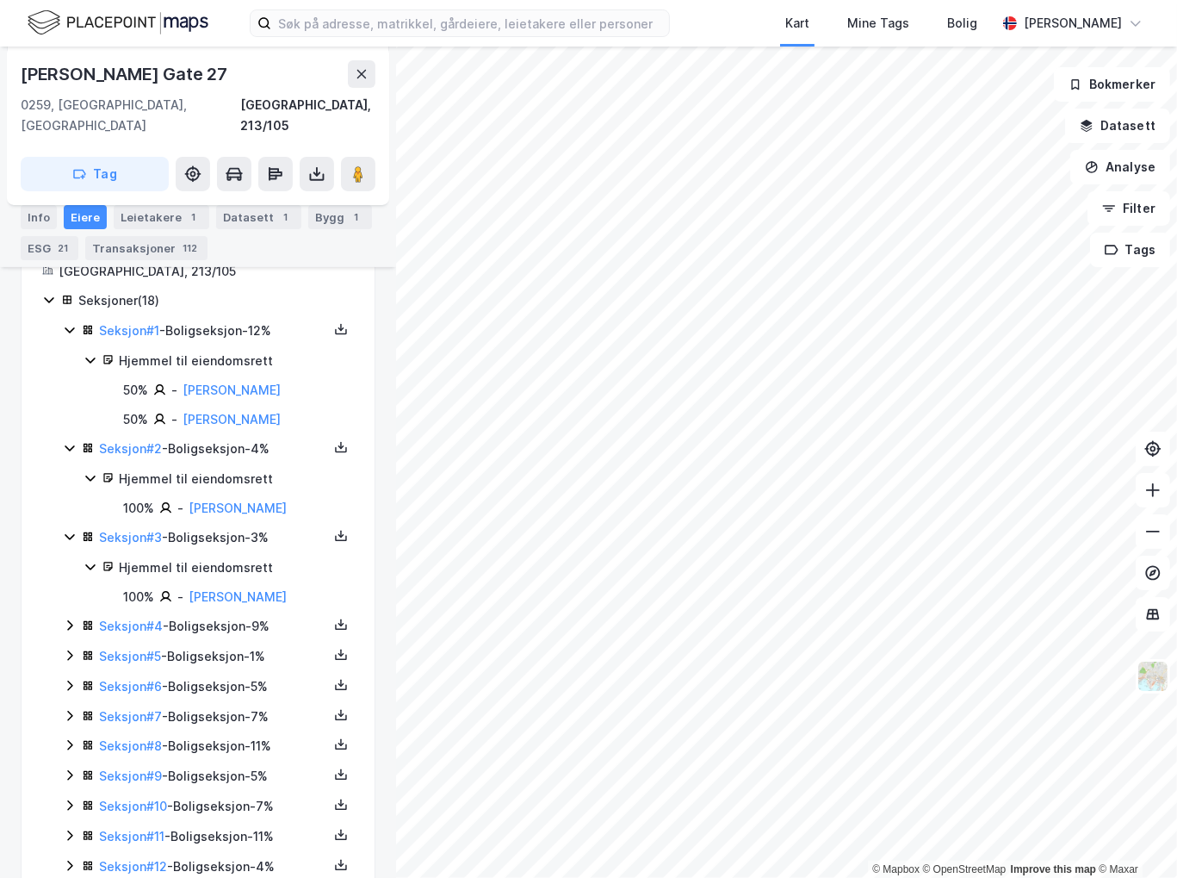
click at [69, 618] on icon at bounding box center [70, 625] width 14 height 14
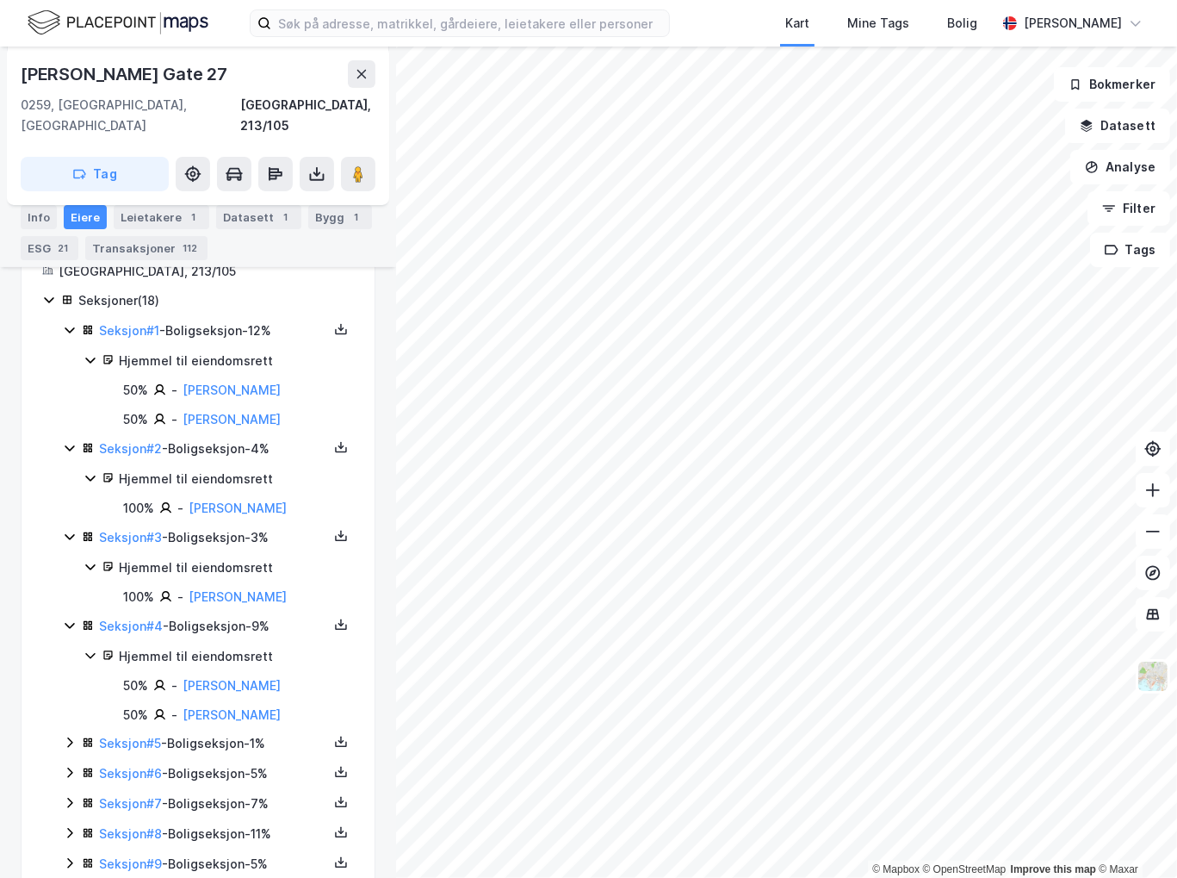
click at [65, 735] on icon at bounding box center [70, 742] width 14 height 14
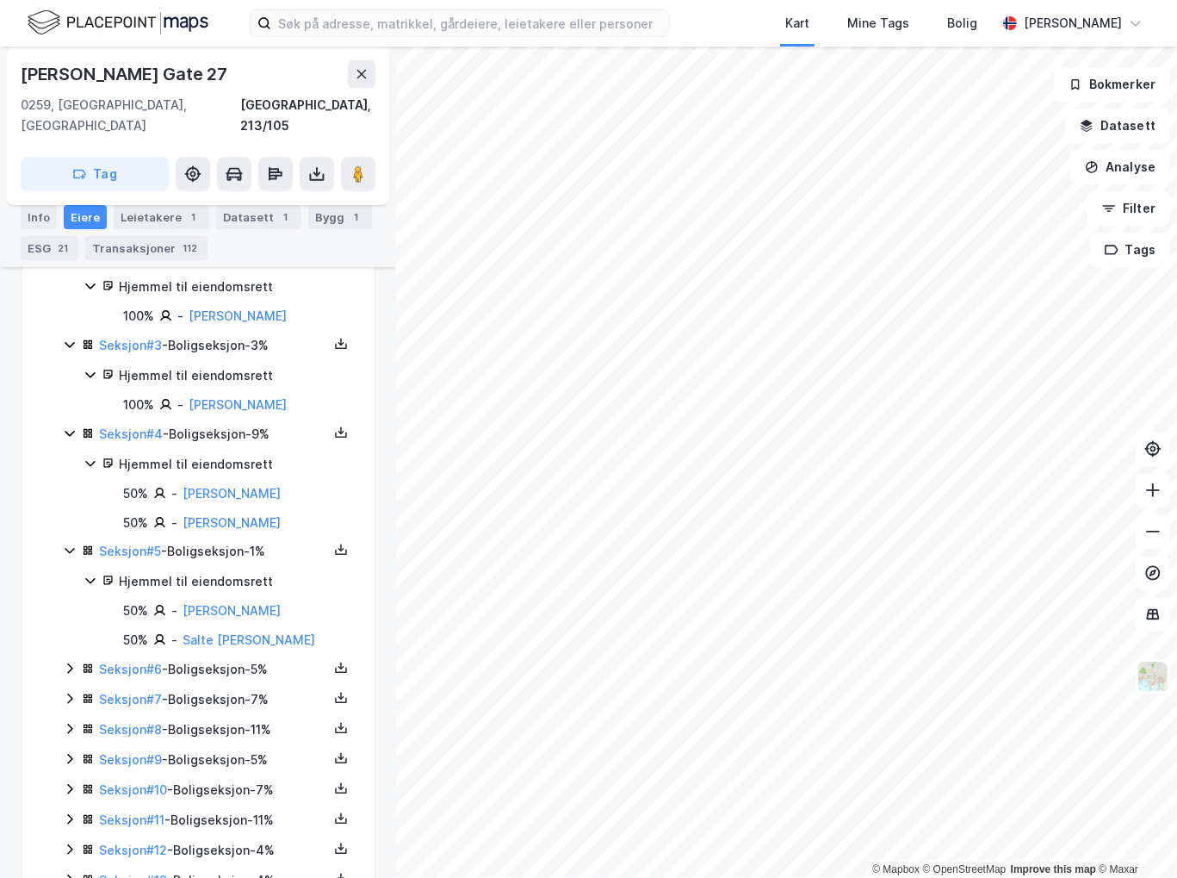
scroll to position [694, 0]
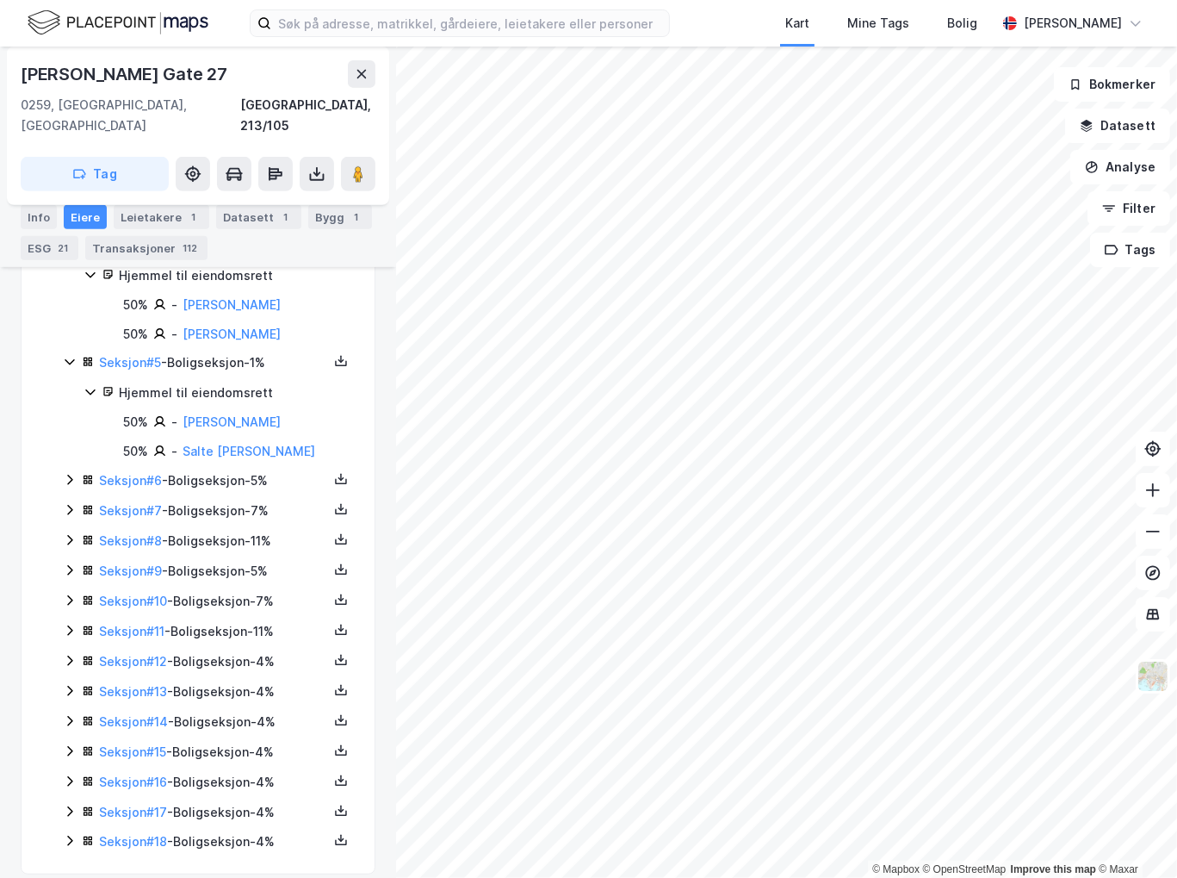
click at [65, 473] on icon at bounding box center [70, 480] width 14 height 14
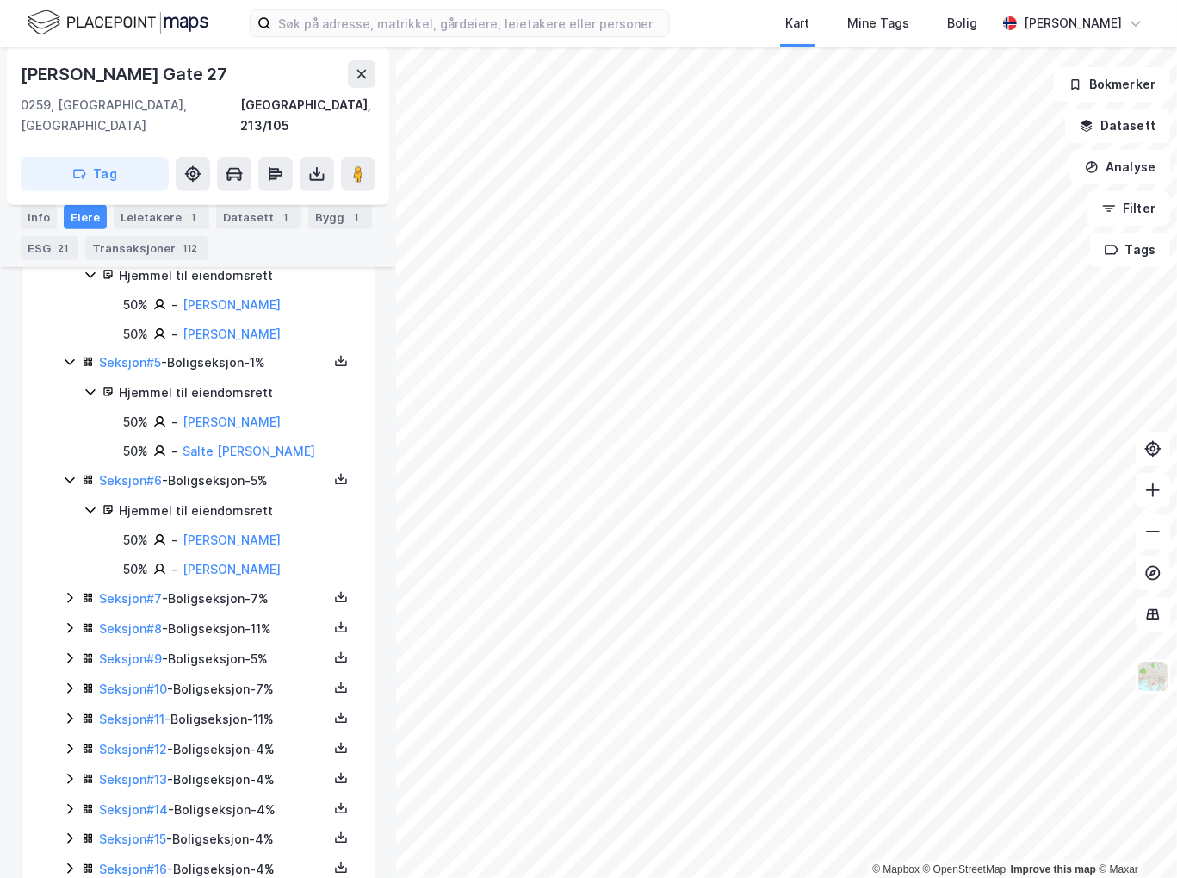
click at [69, 592] on icon at bounding box center [69, 597] width 5 height 10
click at [73, 679] on icon at bounding box center [70, 686] width 14 height 14
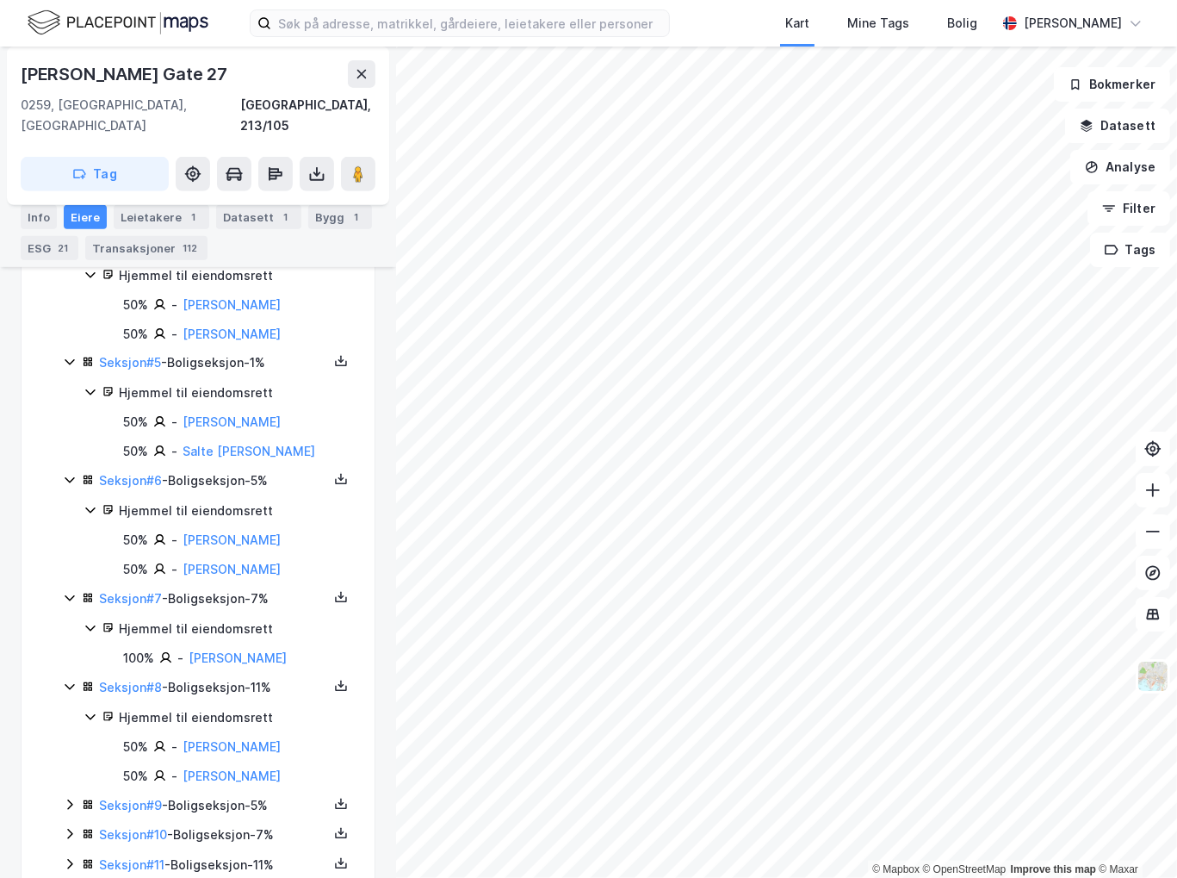
scroll to position [928, 0]
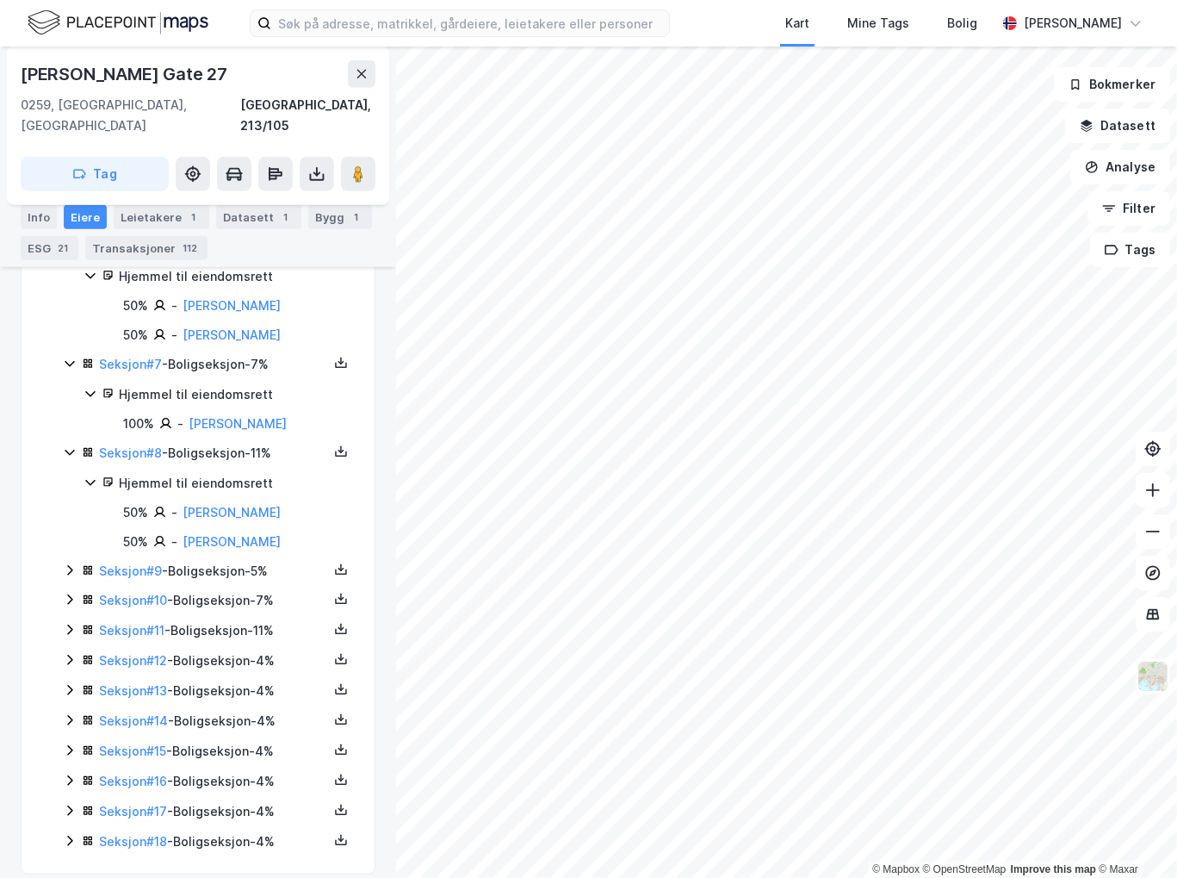
click at [65, 563] on icon at bounding box center [70, 570] width 14 height 14
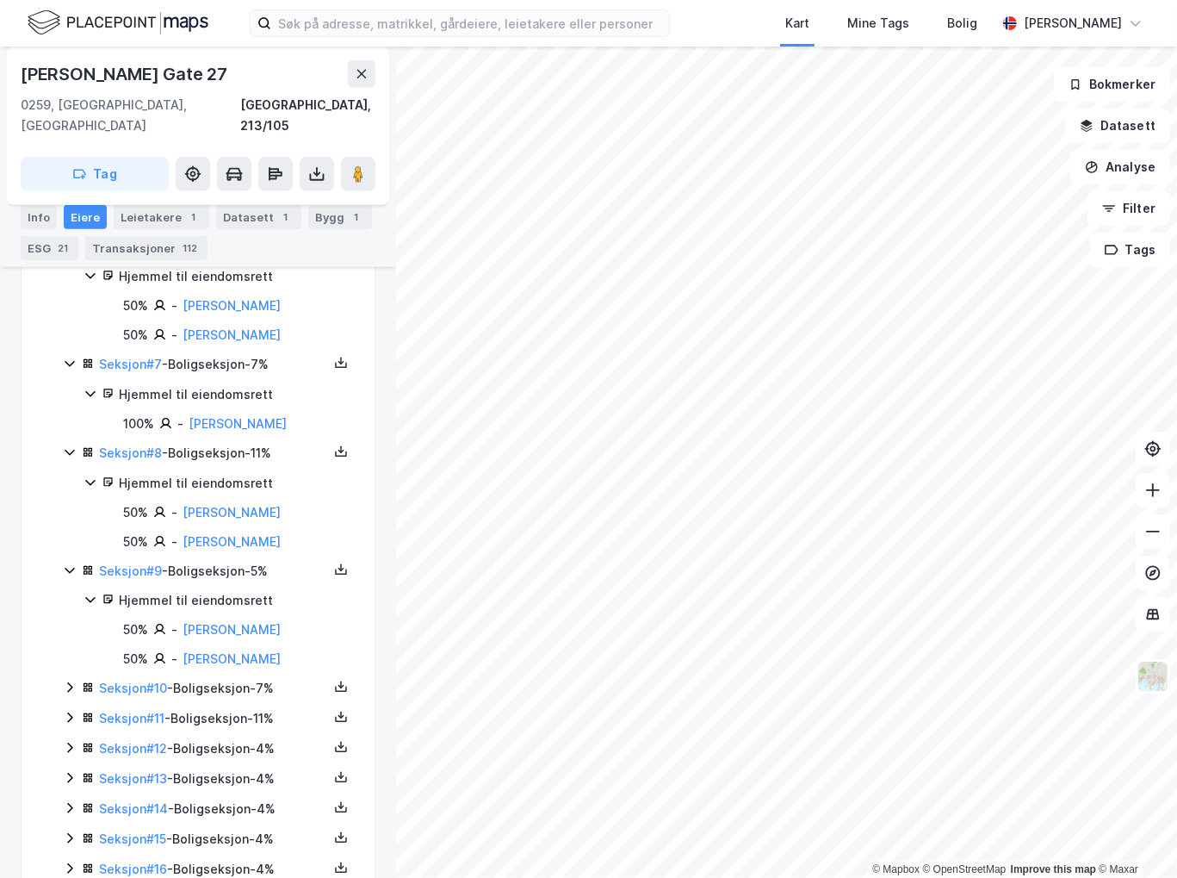
click at [66, 680] on icon at bounding box center [70, 687] width 14 height 14
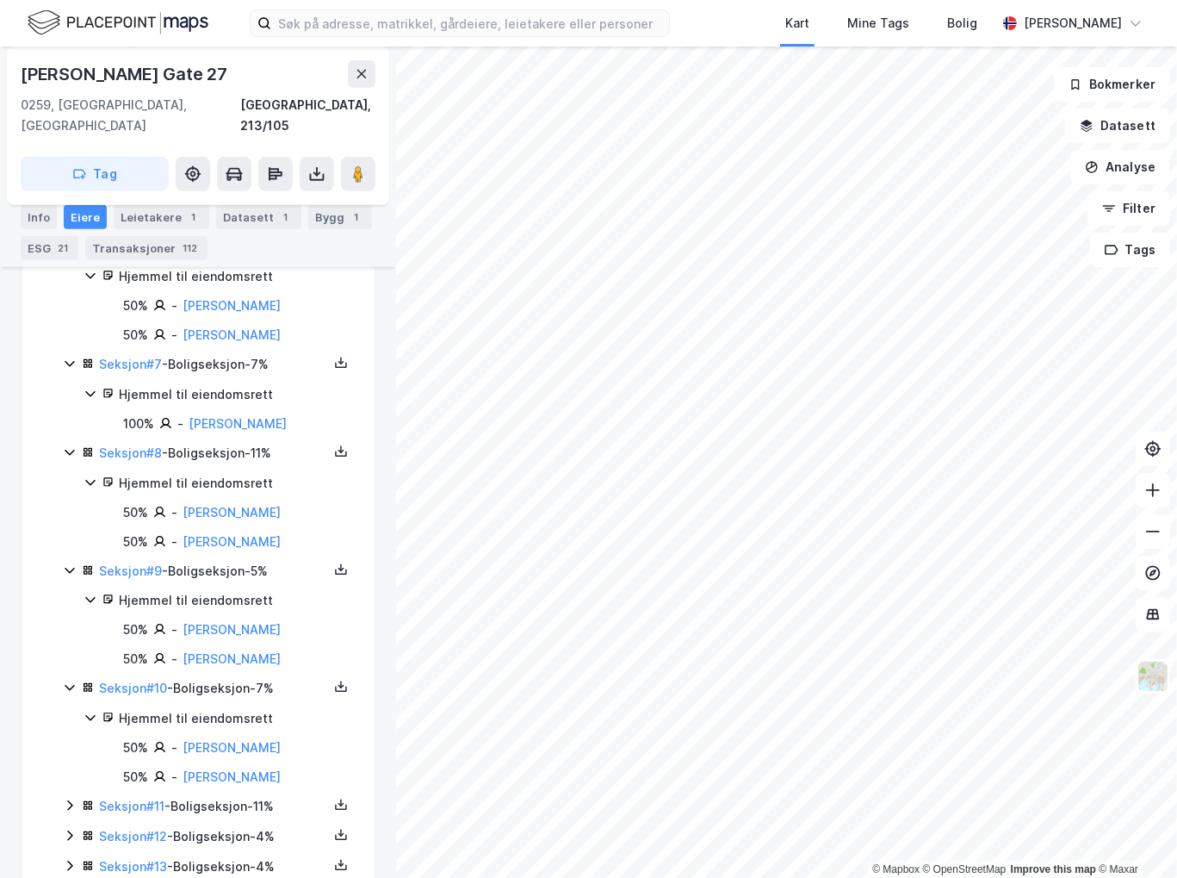
scroll to position [1104, 0]
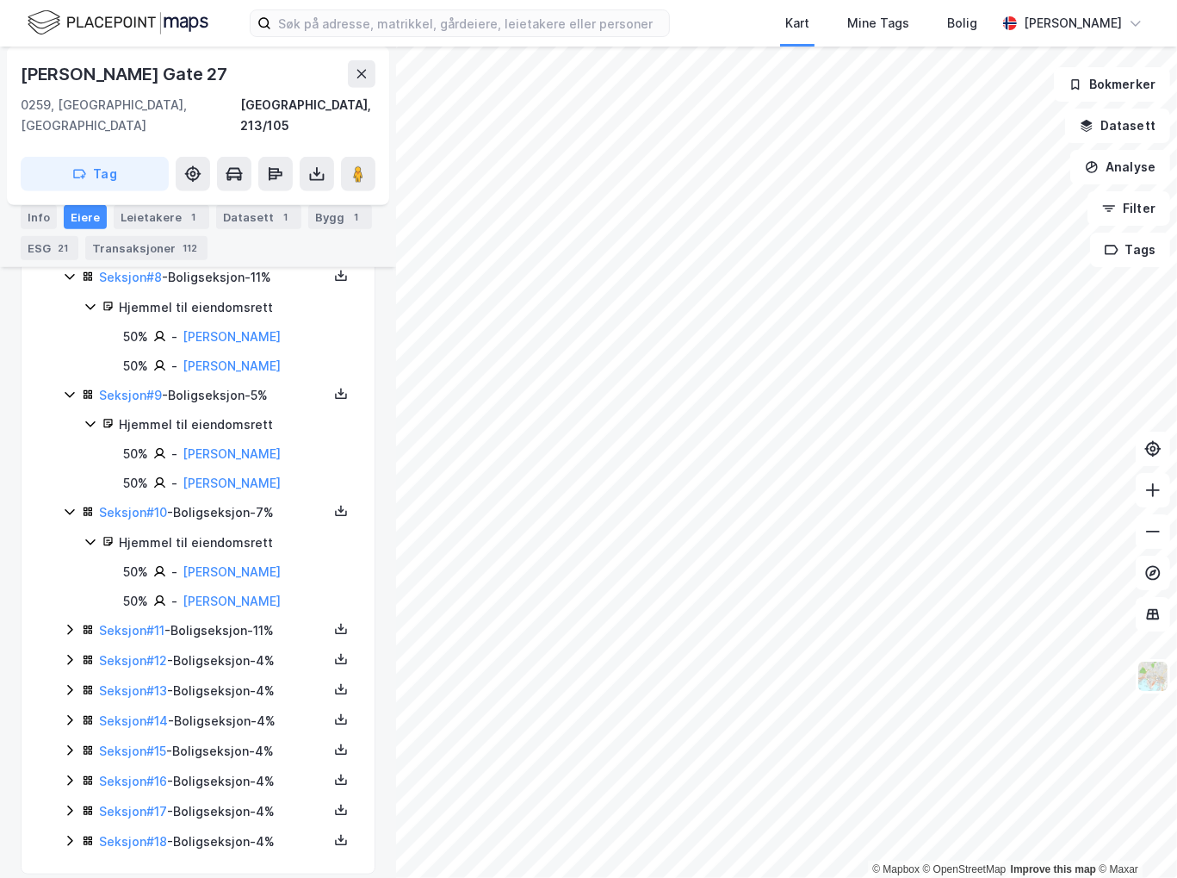
click at [70, 623] on icon at bounding box center [70, 630] width 14 height 14
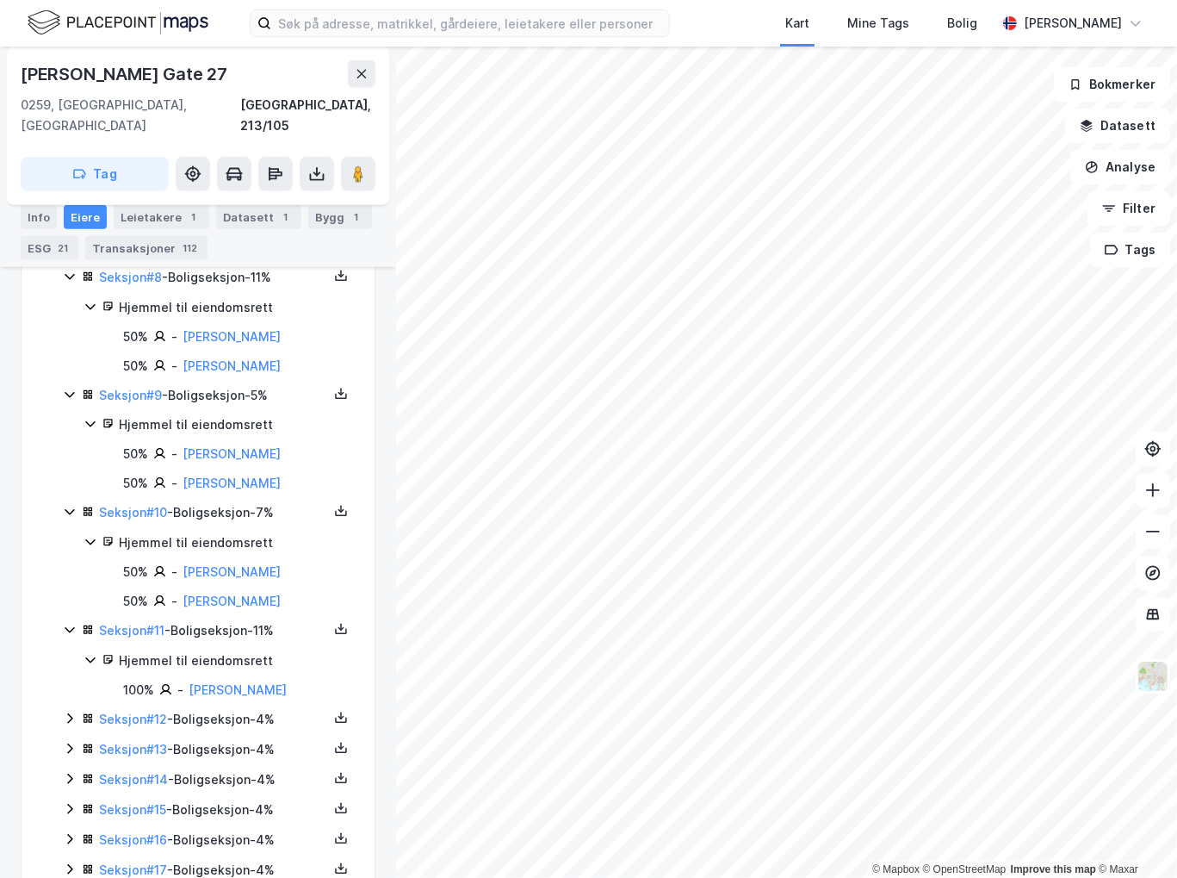
click at [65, 711] on icon at bounding box center [70, 718] width 14 height 14
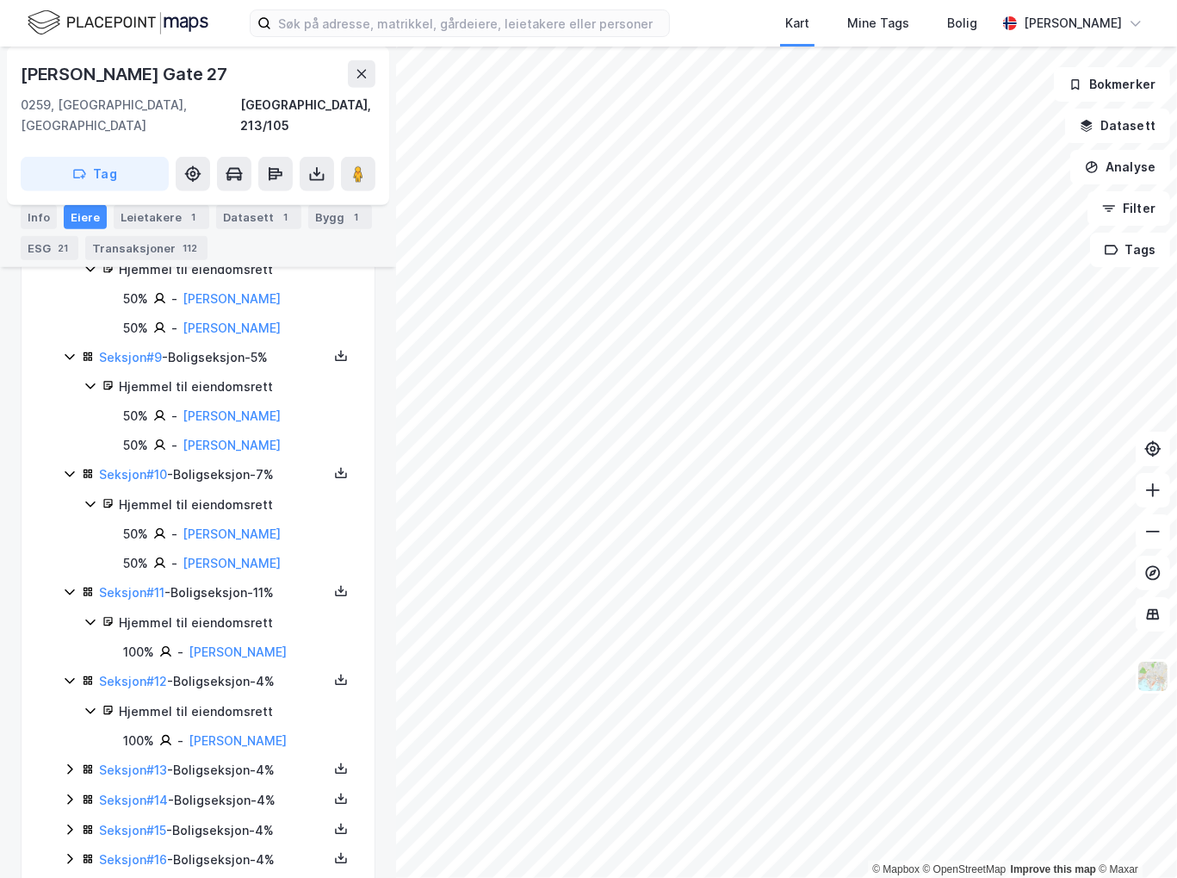
scroll to position [1221, 0]
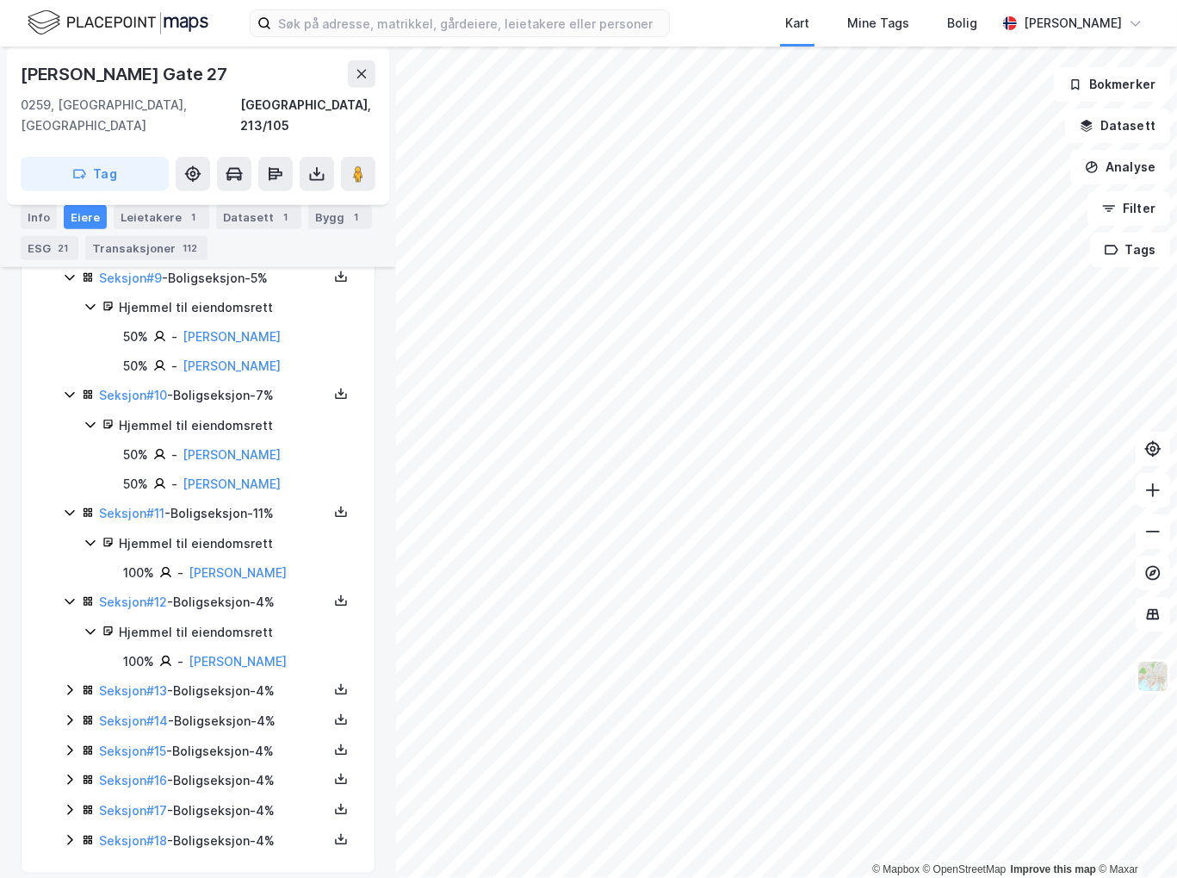
click at [65, 683] on icon at bounding box center [70, 690] width 14 height 14
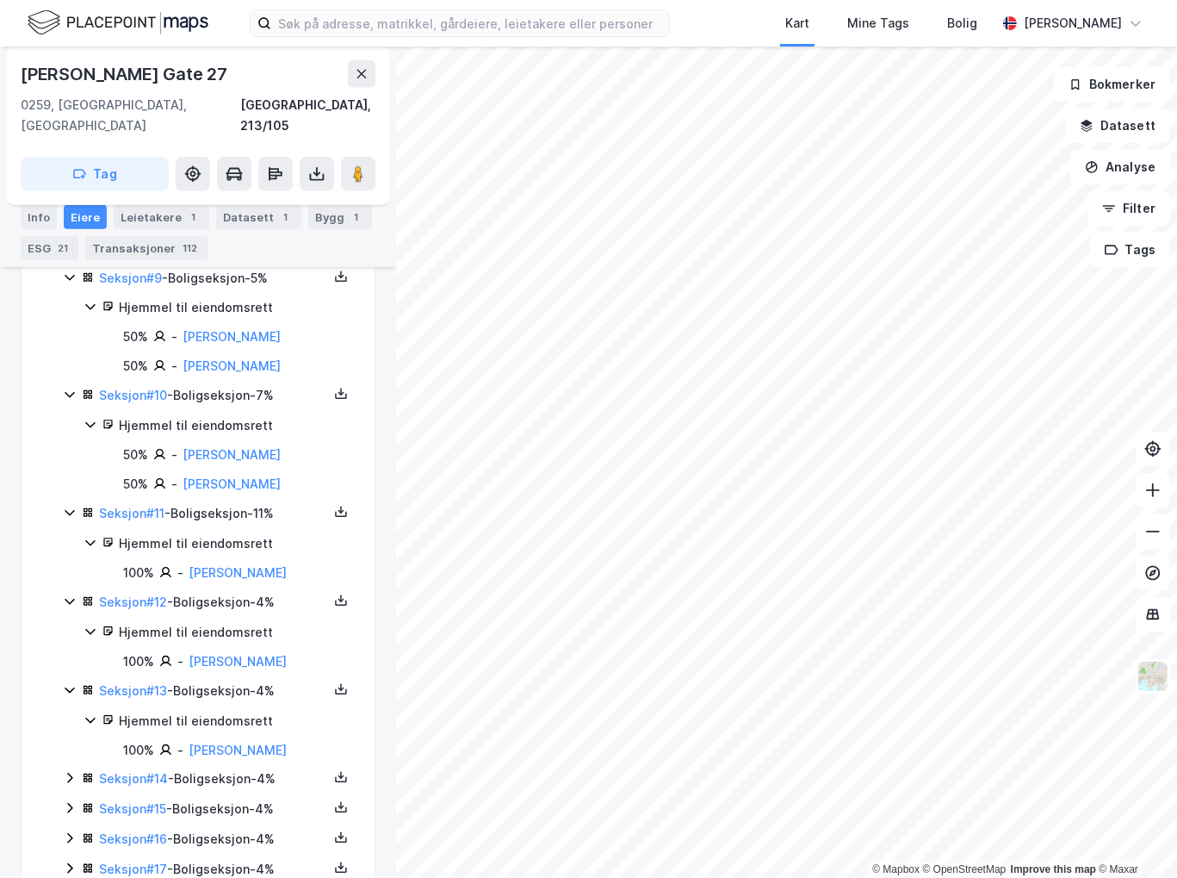
scroll to position [1280, 0]
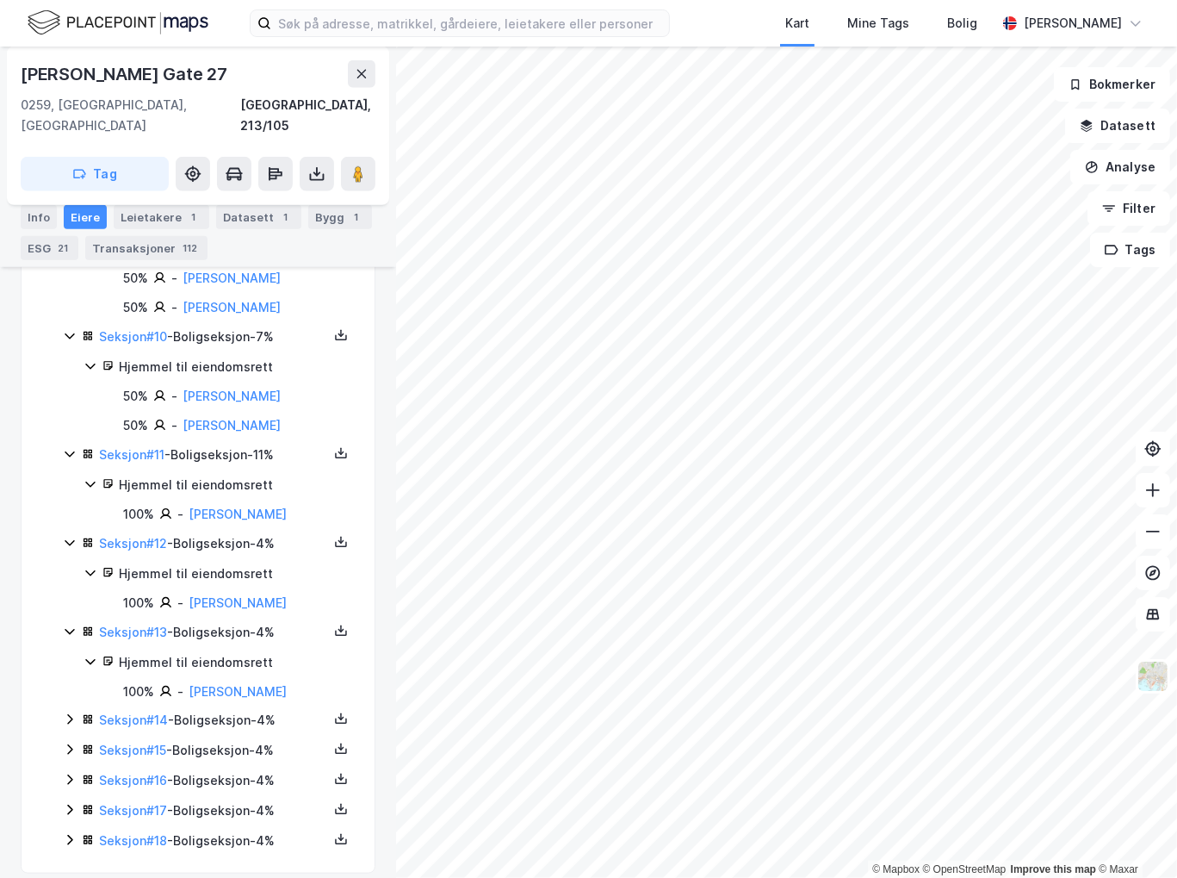
click at [68, 712] on icon at bounding box center [70, 719] width 14 height 14
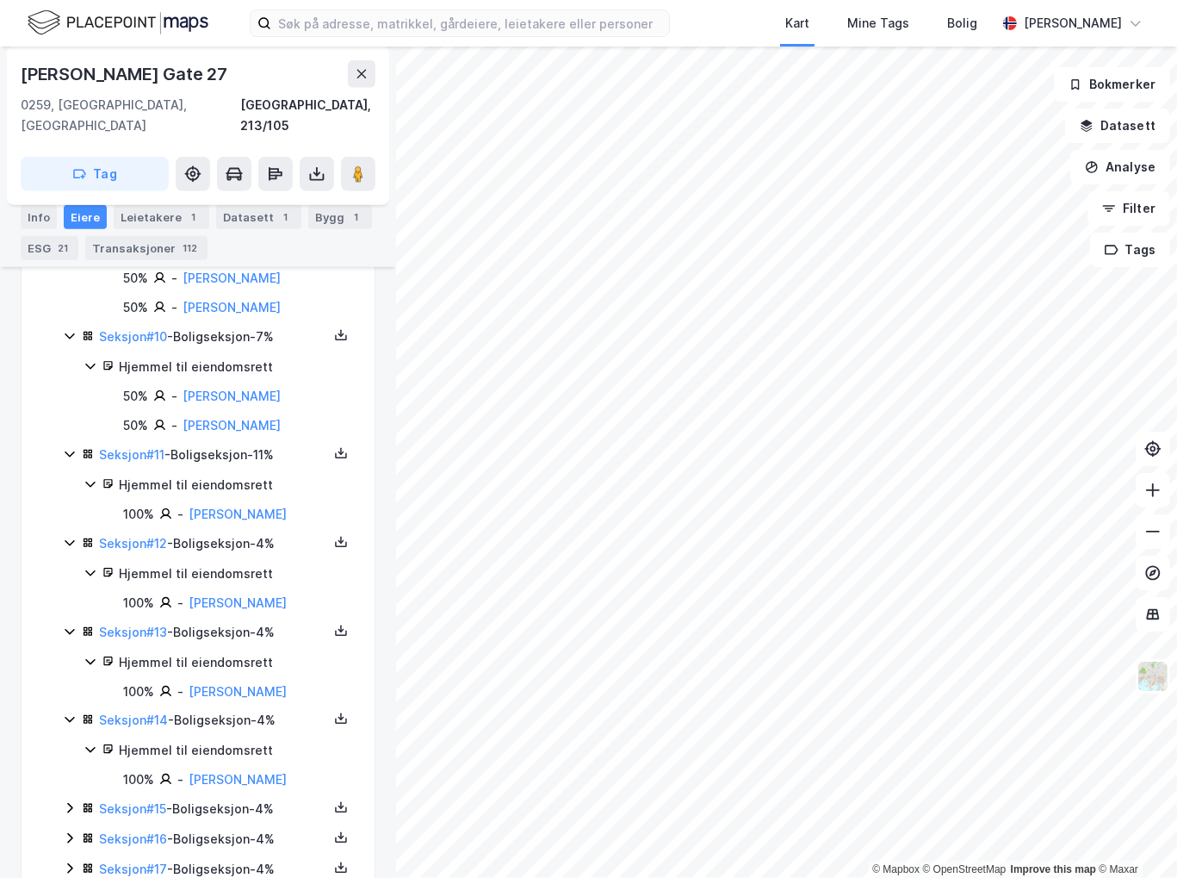
scroll to position [1338, 0]
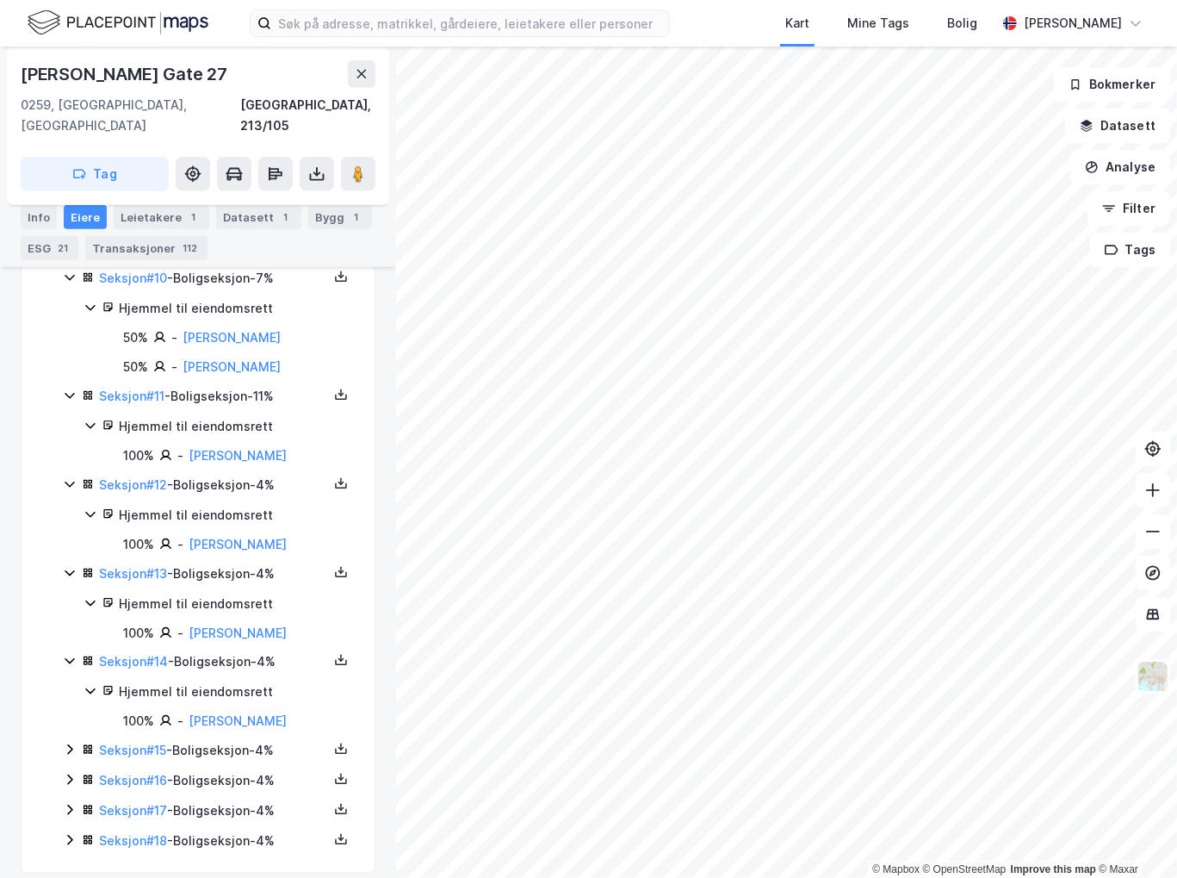
click at [70, 742] on icon at bounding box center [70, 749] width 14 height 14
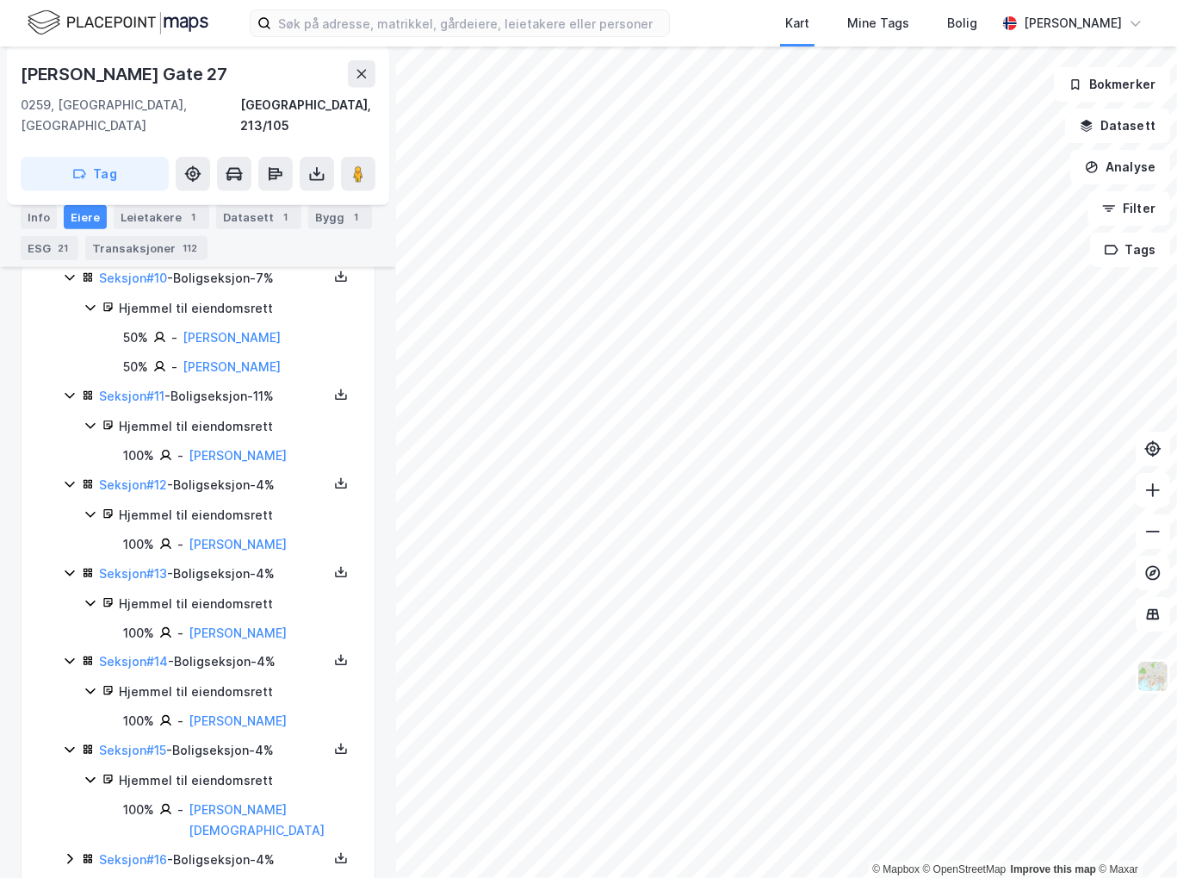
click at [67, 852] on icon at bounding box center [70, 859] width 14 height 14
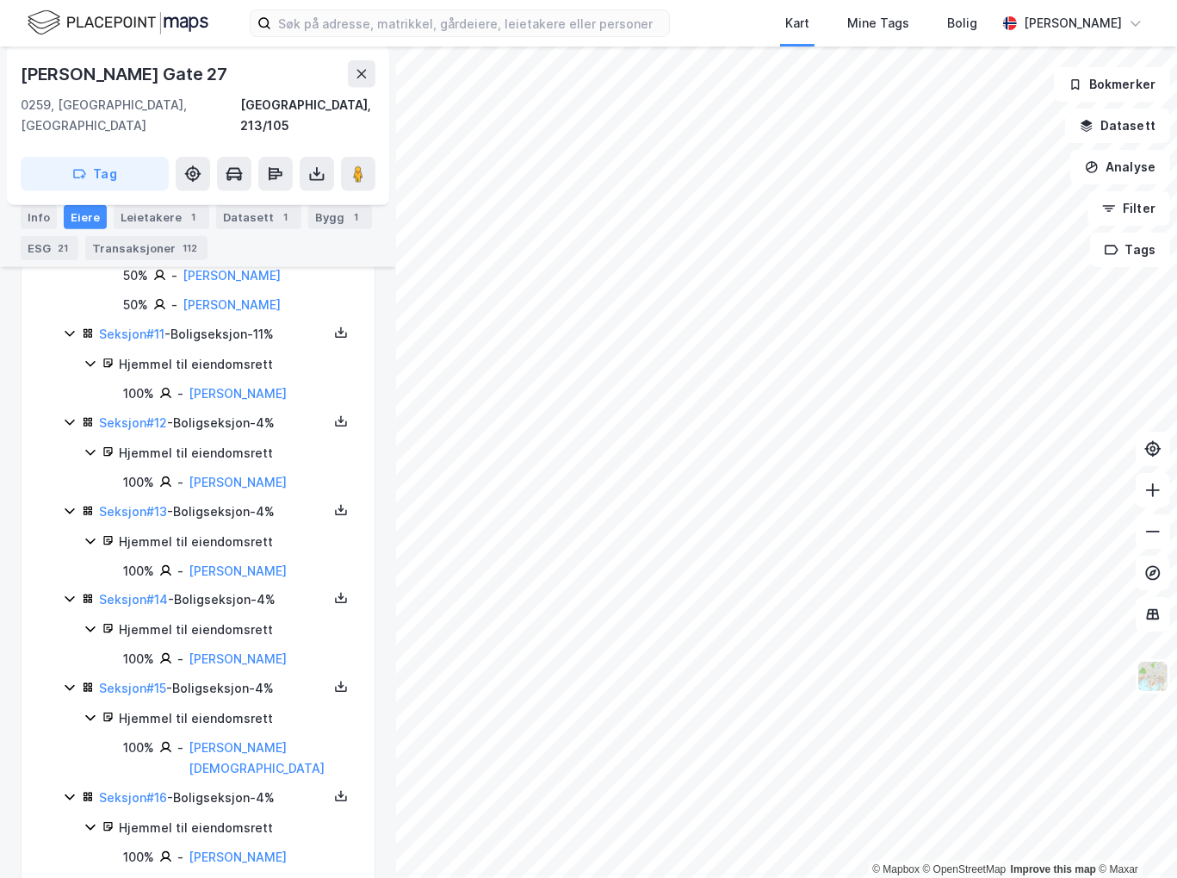
scroll to position [1455, 0]
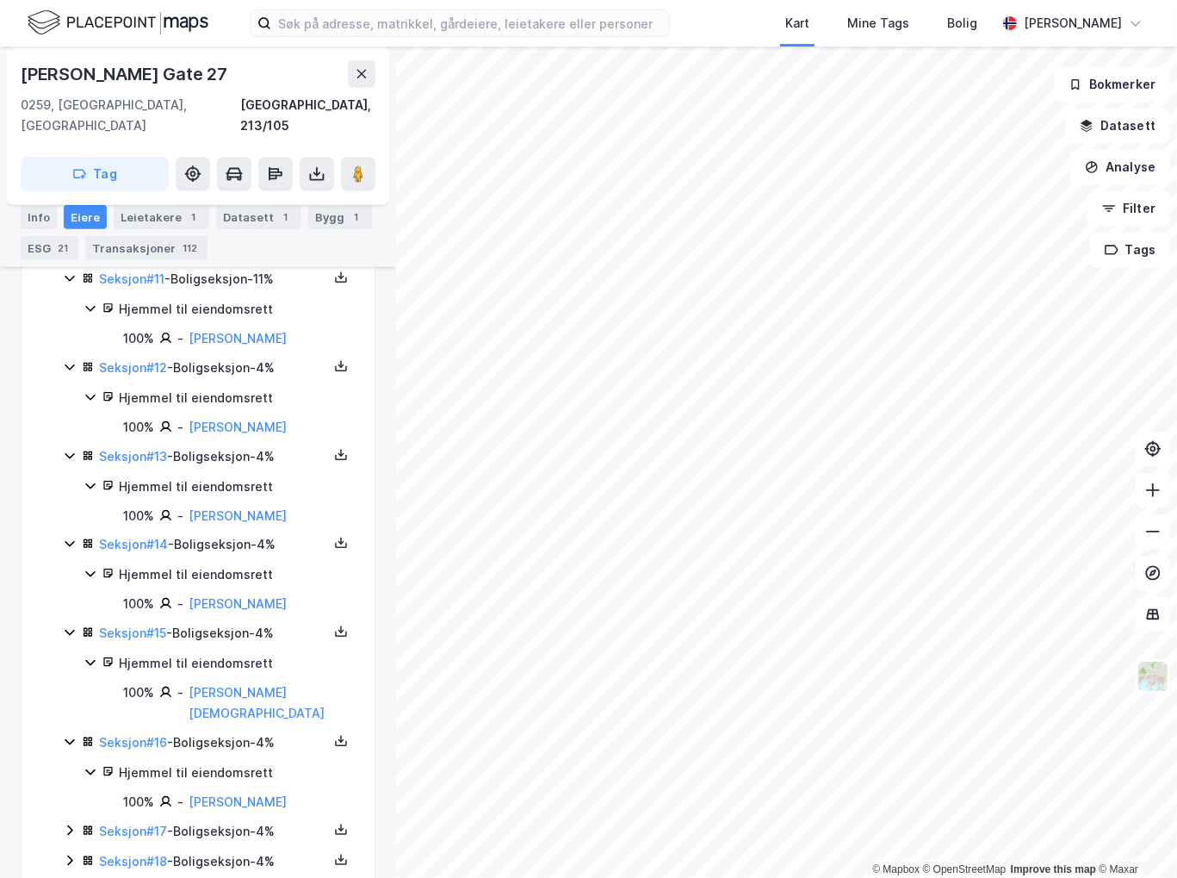
click at [71, 823] on icon at bounding box center [70, 830] width 14 height 14
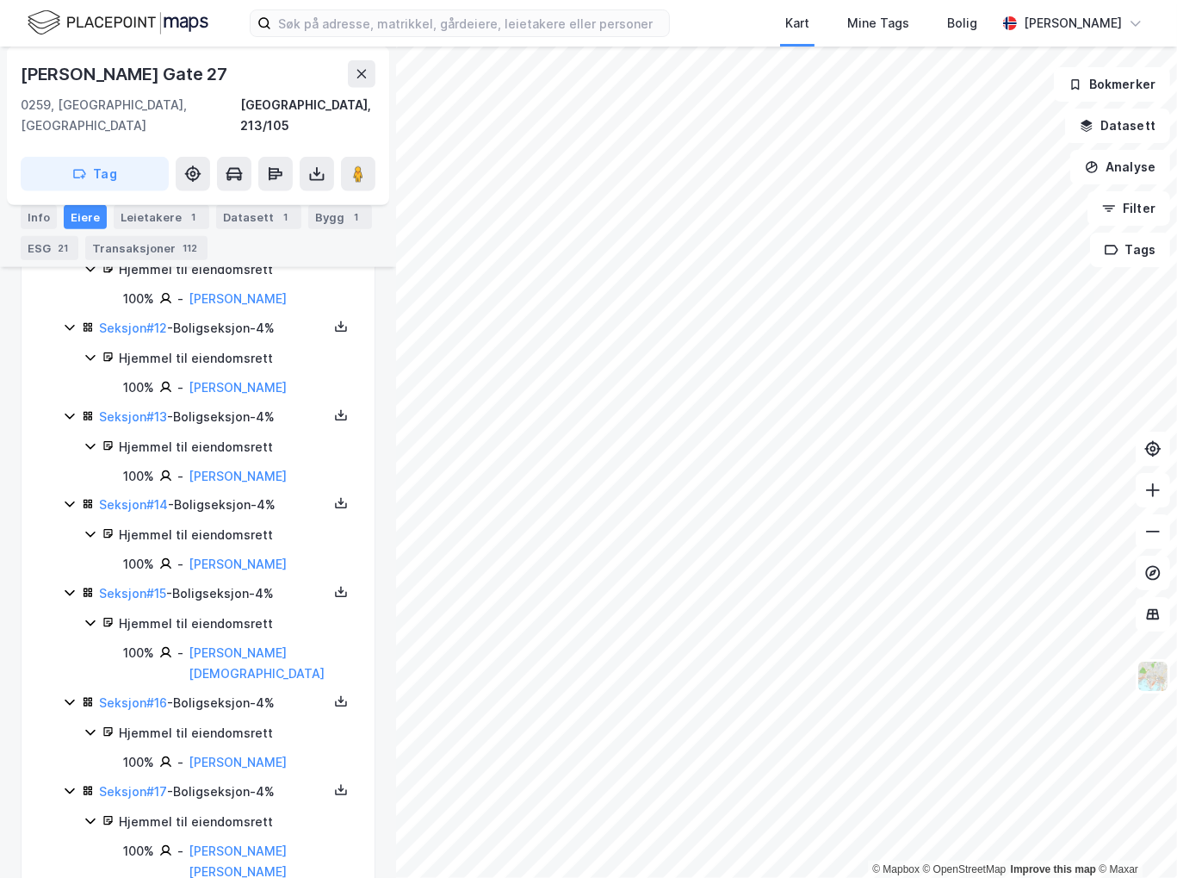
scroll to position [1514, 0]
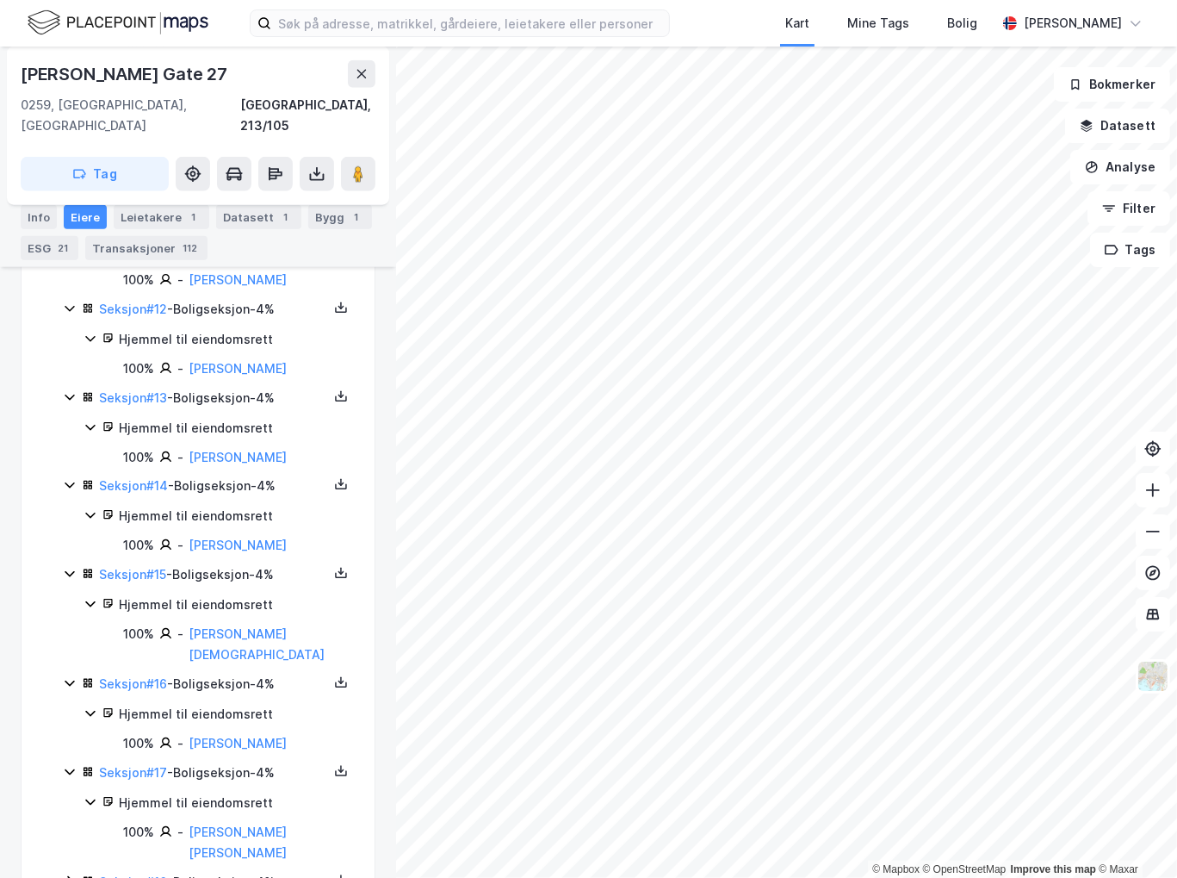
click at [64, 874] on icon at bounding box center [70, 881] width 14 height 14
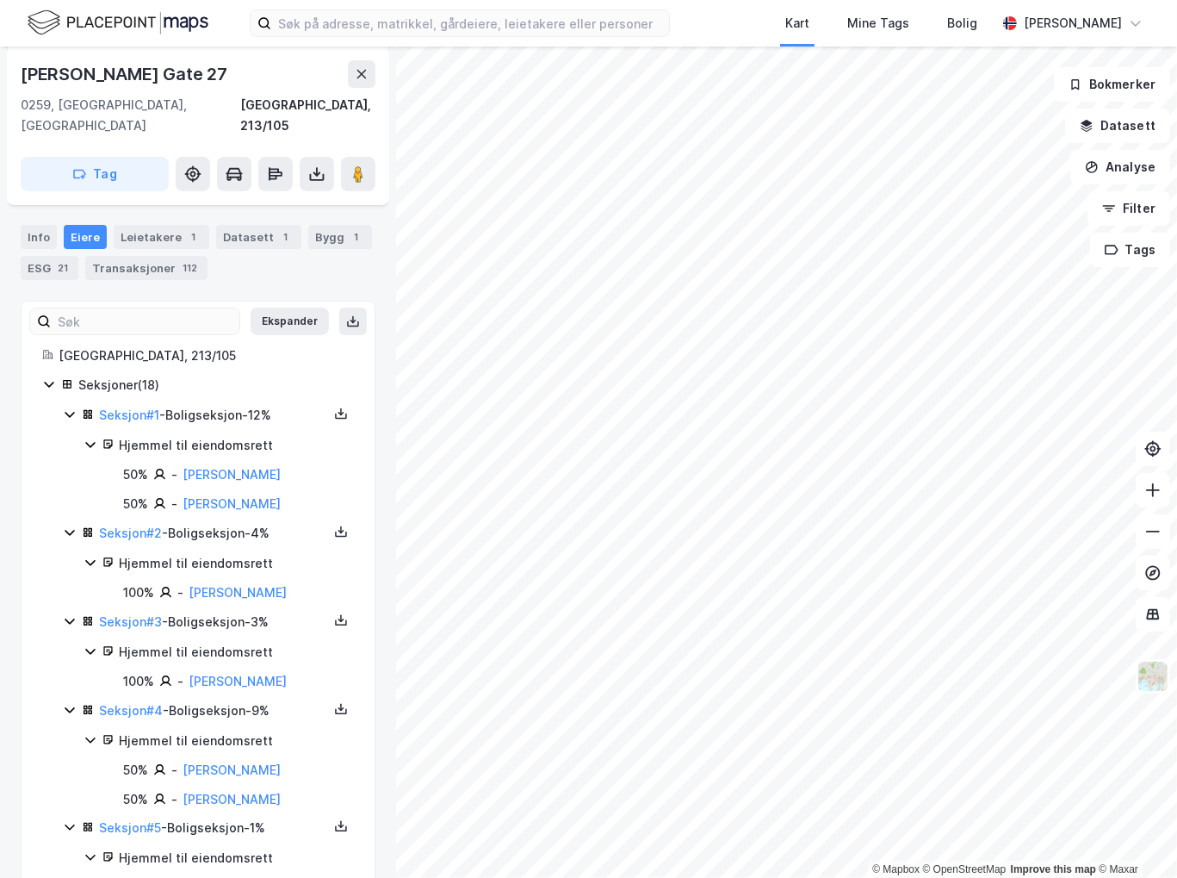
scroll to position [50, 0]
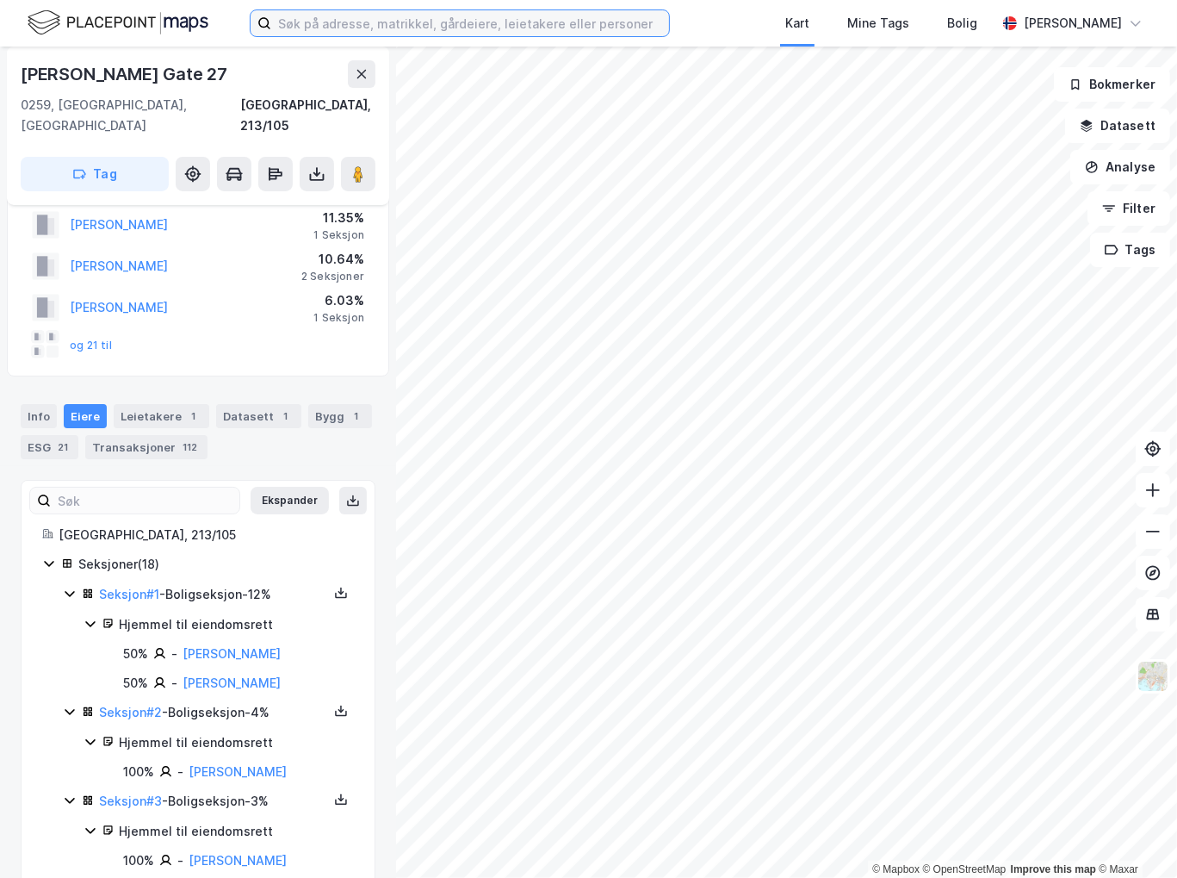
click at [525, 22] on input at bounding box center [470, 23] width 398 height 26
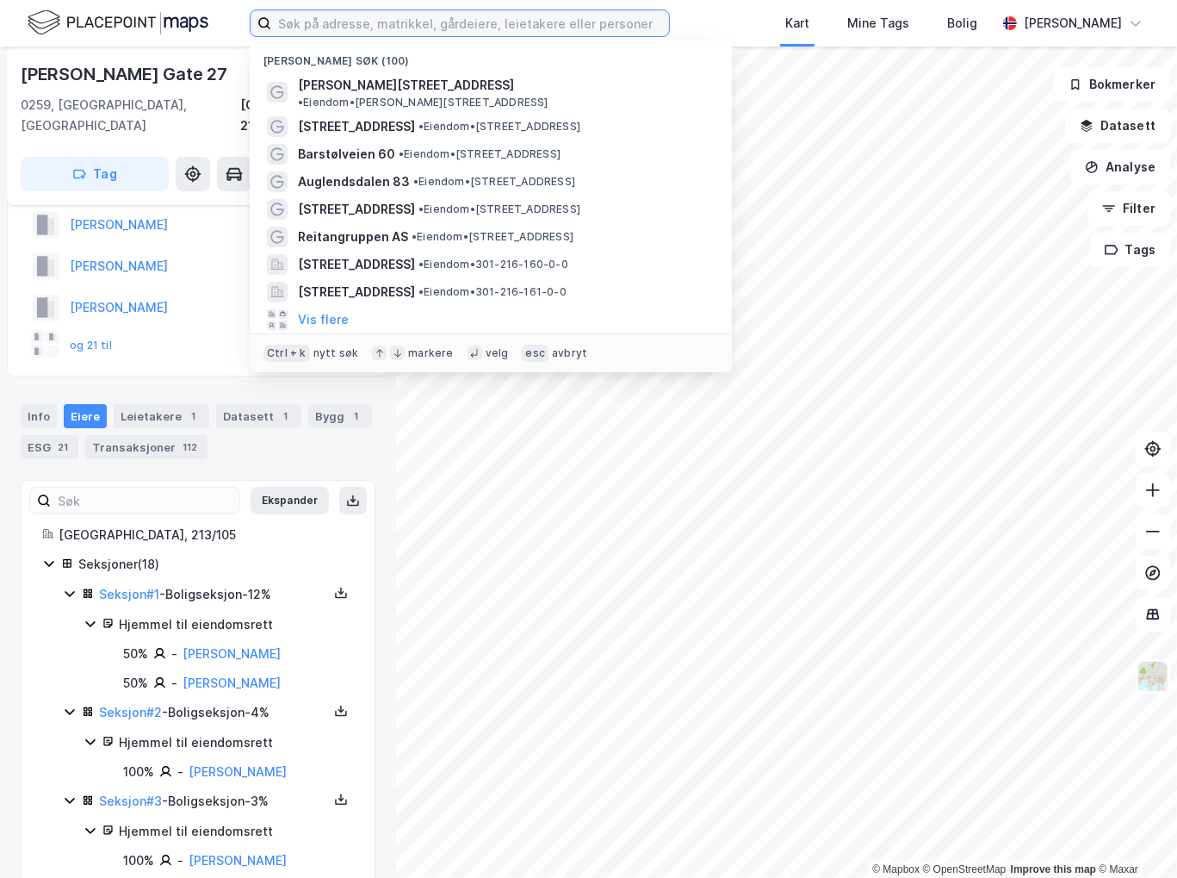
paste input "Majorstuveien 28"
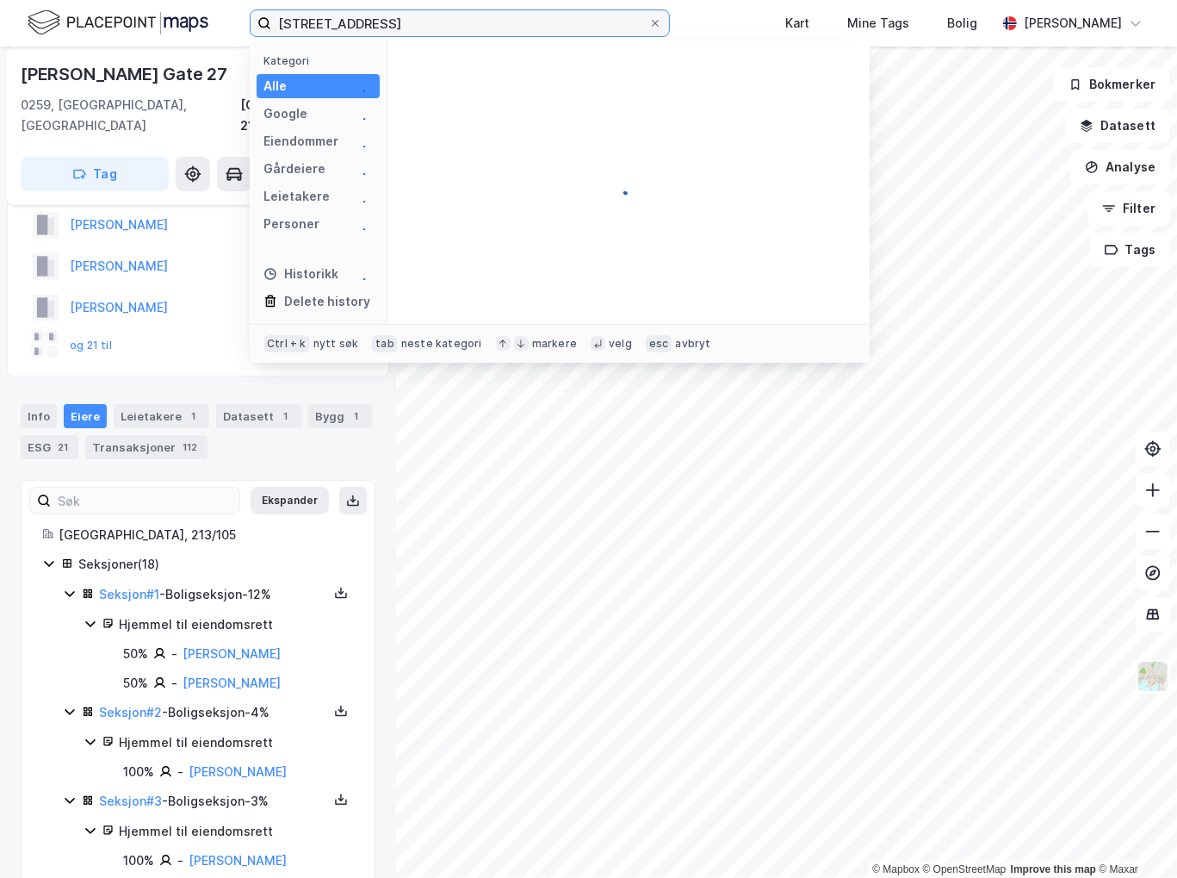
type input "Majorstuveien 28"
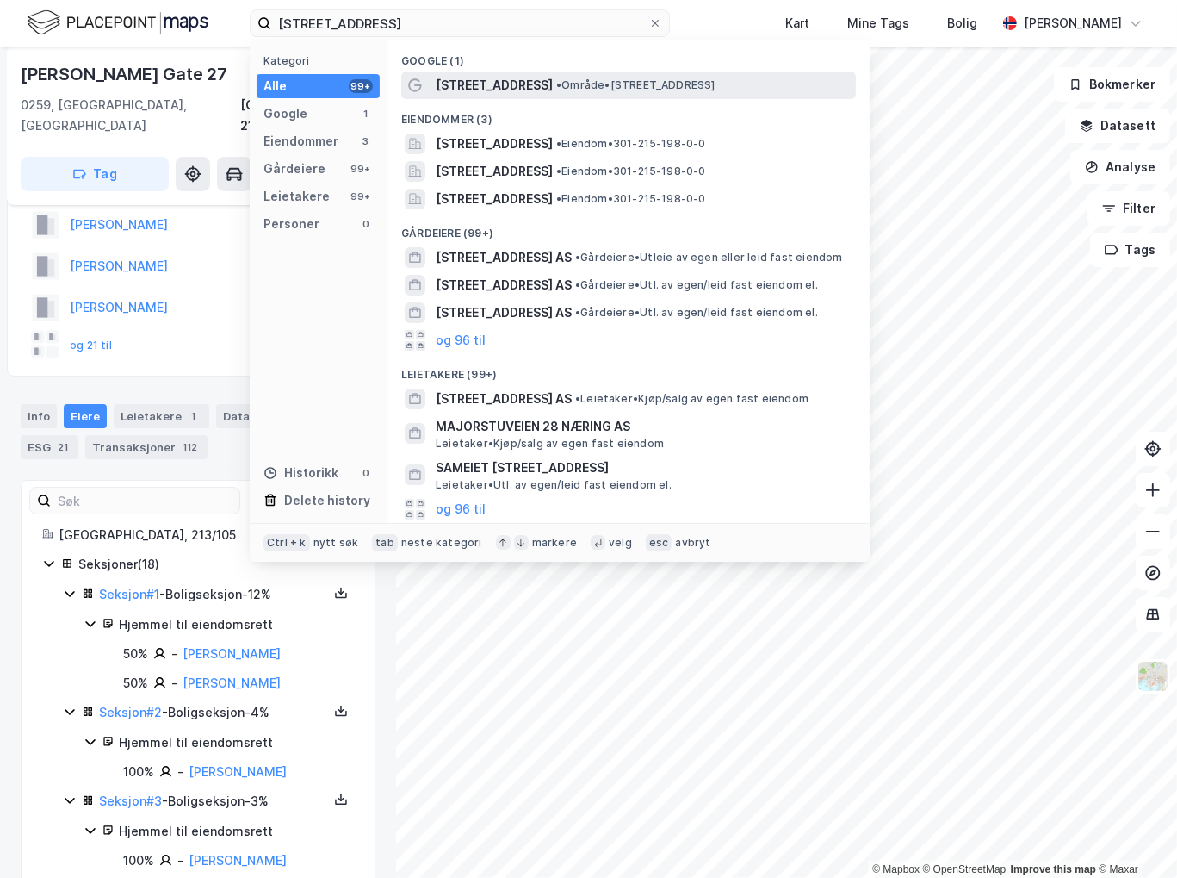
click at [572, 91] on span "• Område • Majorstuveien 28, 0367 Oslo" at bounding box center [635, 85] width 159 height 14
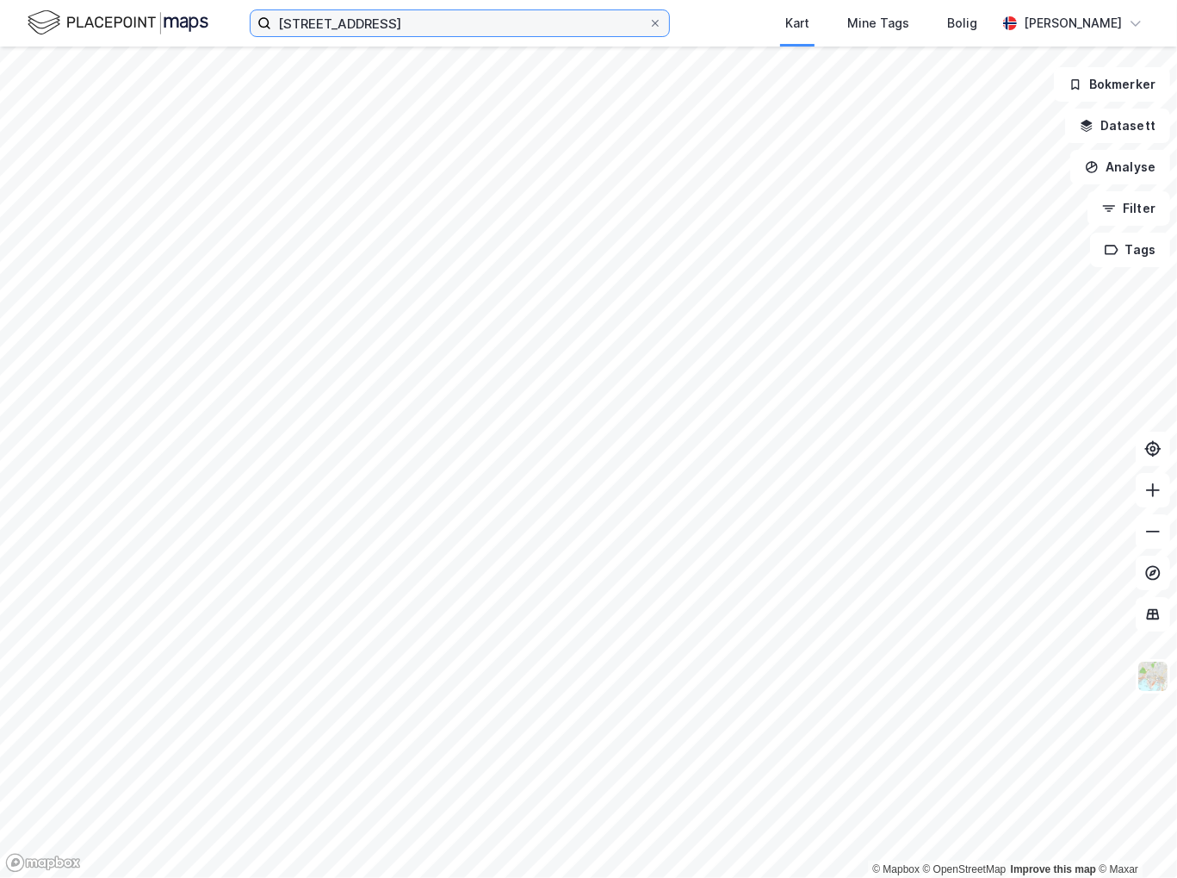
click at [477, 25] on input "Majorstuveien 28" at bounding box center [459, 23] width 377 height 26
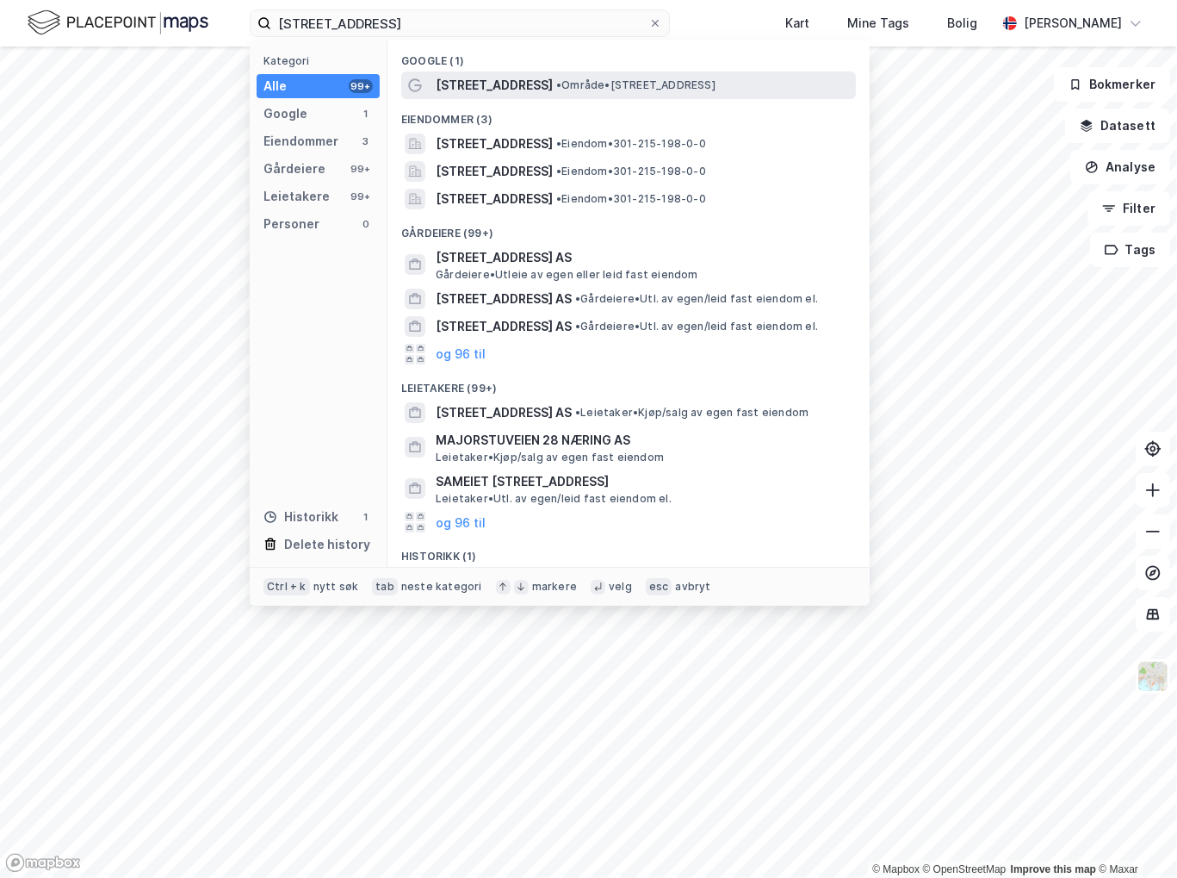
click at [571, 84] on span "• Område • Majorstuveien 28, 0367 Oslo" at bounding box center [635, 85] width 159 height 14
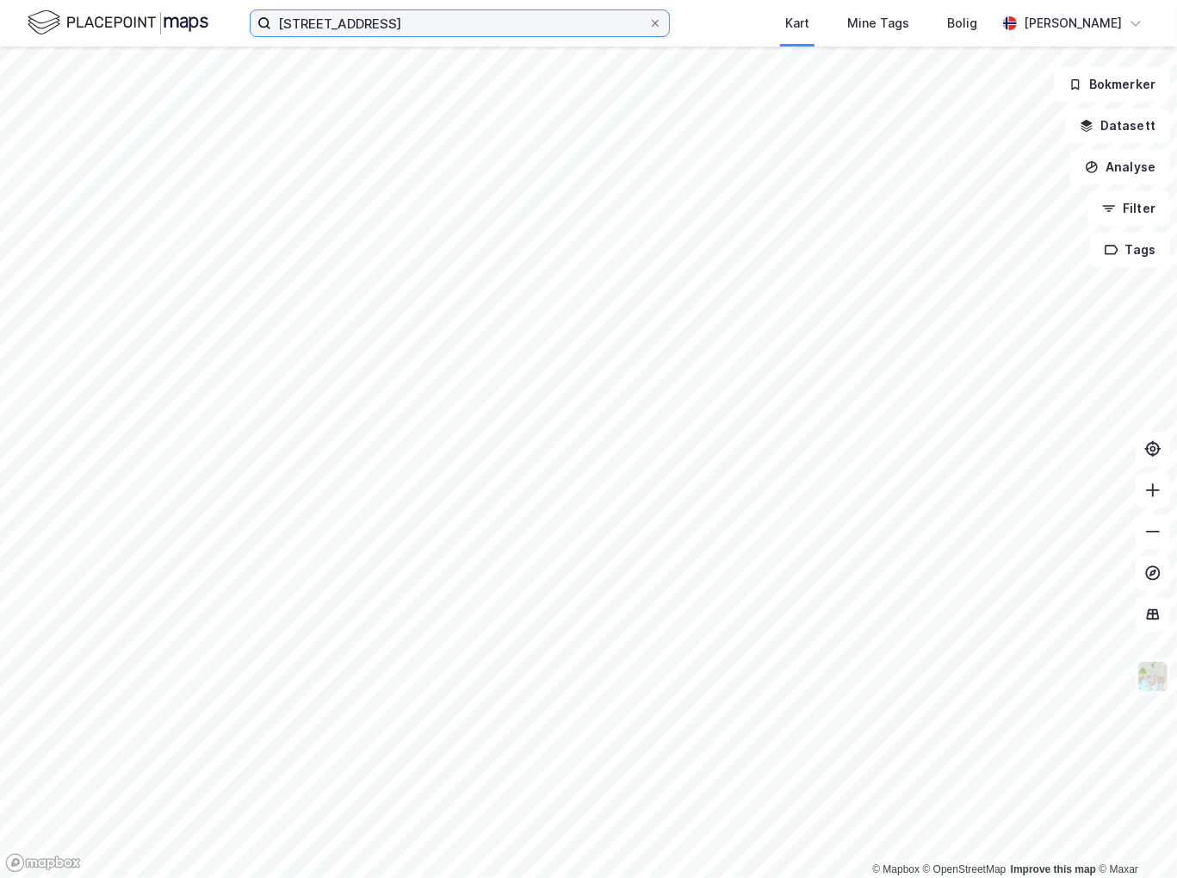
click at [528, 31] on input "Majorstuveien 28" at bounding box center [459, 23] width 377 height 26
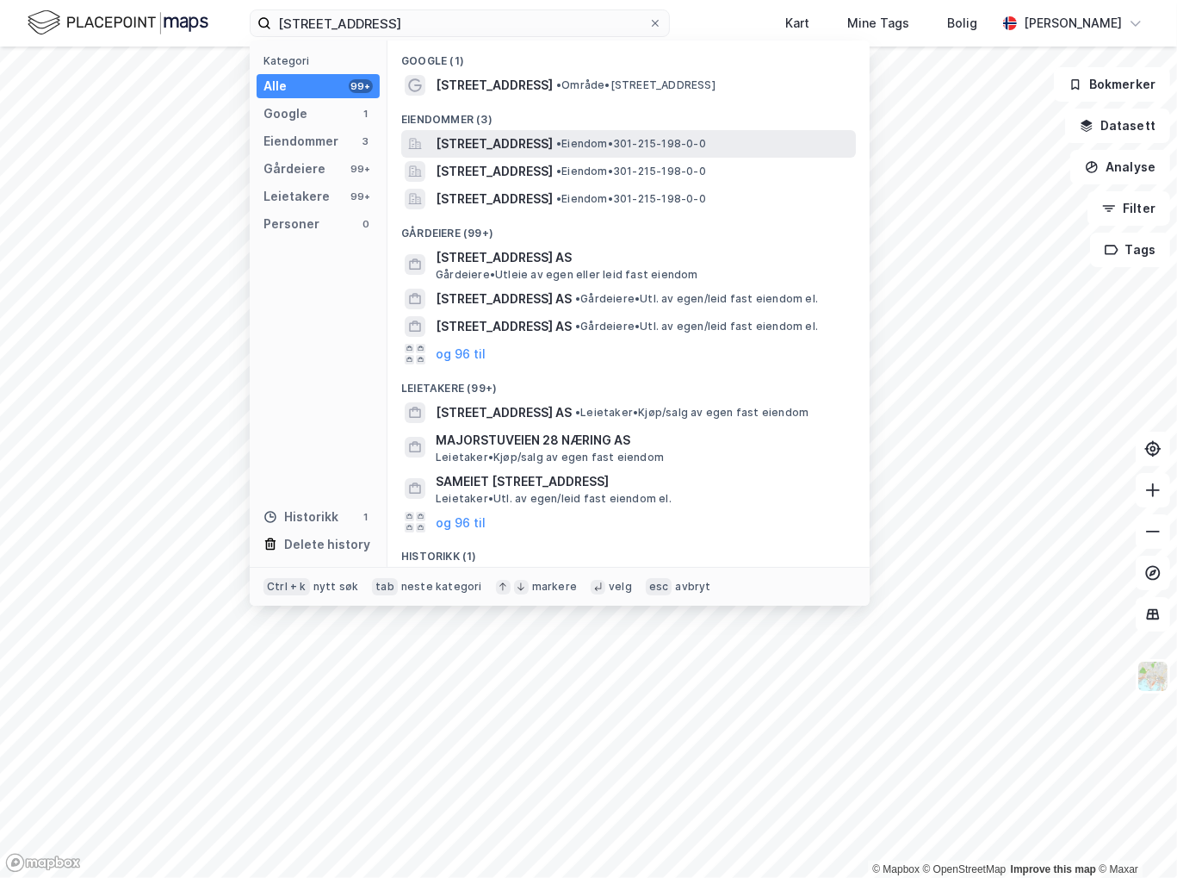
click at [553, 139] on span "Majorstuveien 28A, 0367, OSLO, OSLO" at bounding box center [494, 143] width 117 height 21
